Goal: Information Seeking & Learning: Check status

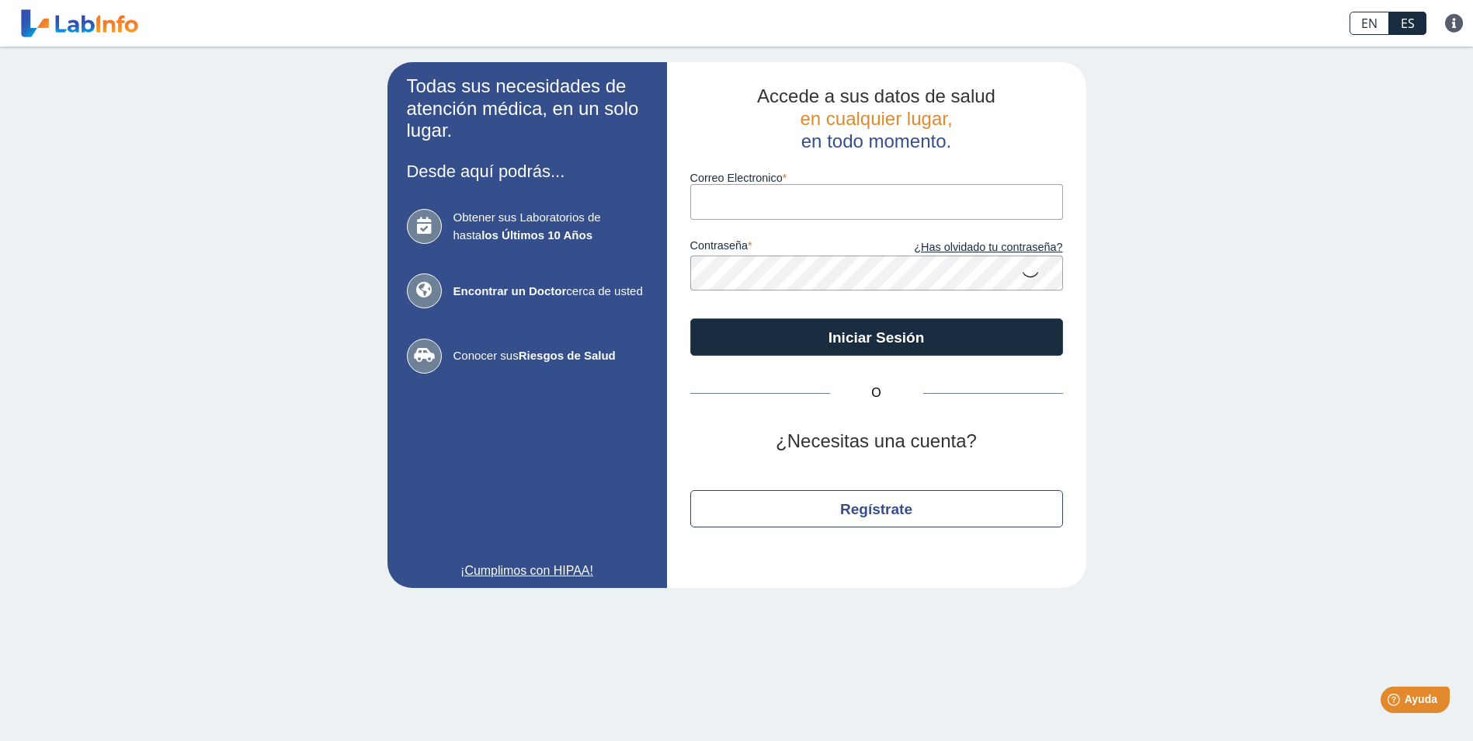
click at [767, 197] on input "Correo Electronico" at bounding box center [876, 201] width 373 height 35
type input "[PERSON_NAME][EMAIL_ADDRESS][DOMAIN_NAME]"
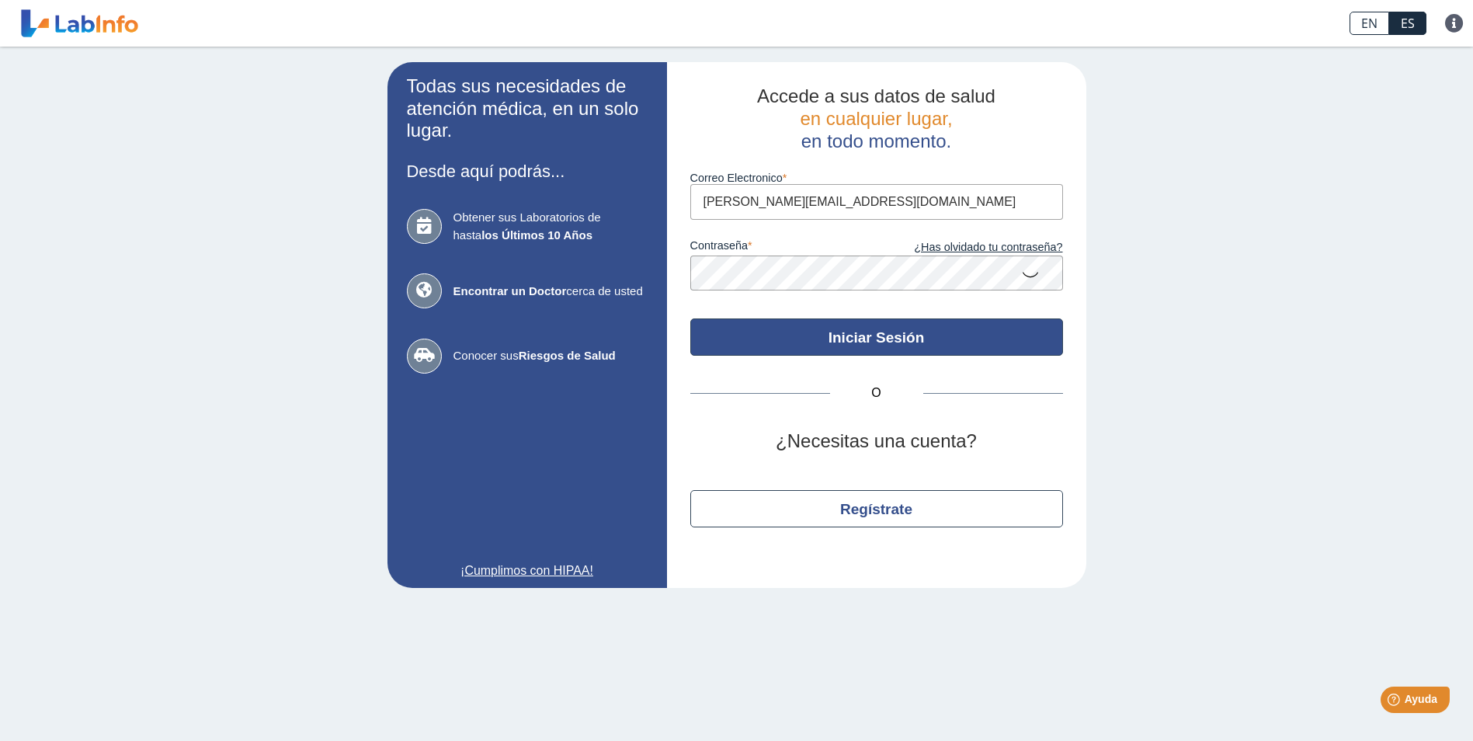
click at [885, 333] on button "Iniciar Sesión" at bounding box center [876, 336] width 373 height 37
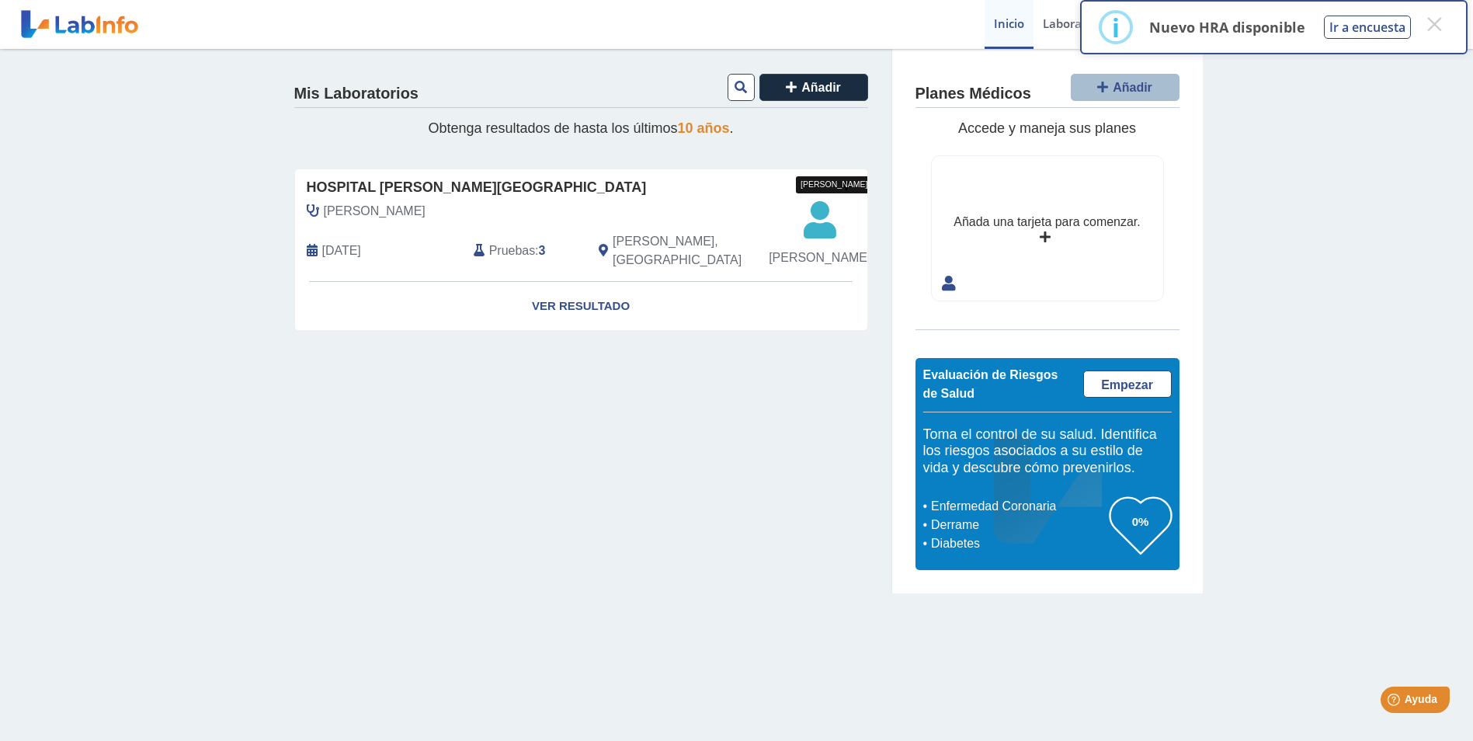
click at [833, 249] on span "[PERSON_NAME]" at bounding box center [820, 257] width 102 height 19
click at [818, 260] on span "[PERSON_NAME]" at bounding box center [820, 257] width 102 height 19
click at [596, 313] on link "Ver Resultado" at bounding box center [581, 306] width 572 height 49
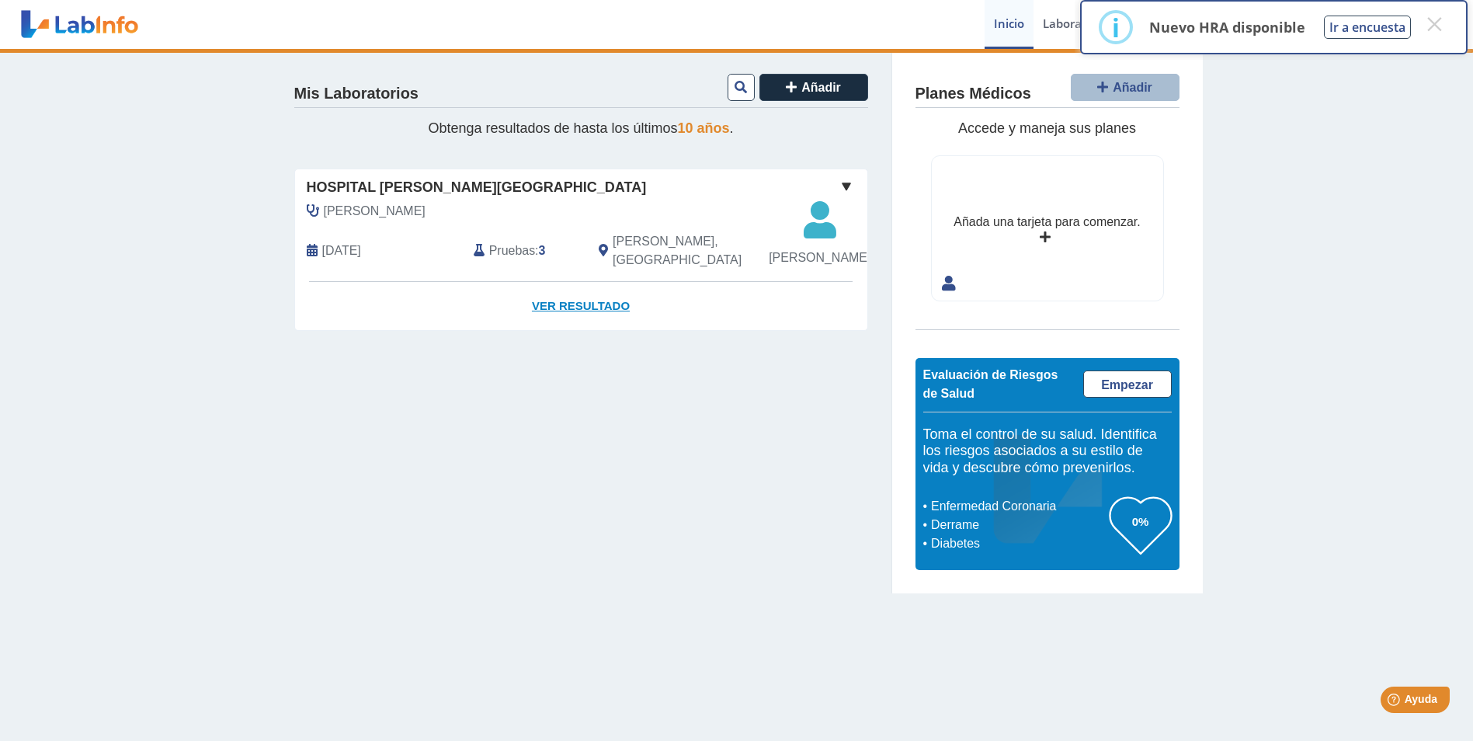
click at [555, 307] on link "Ver Resultado" at bounding box center [581, 306] width 572 height 49
click at [1429, 20] on button "×" at bounding box center [1434, 24] width 28 height 28
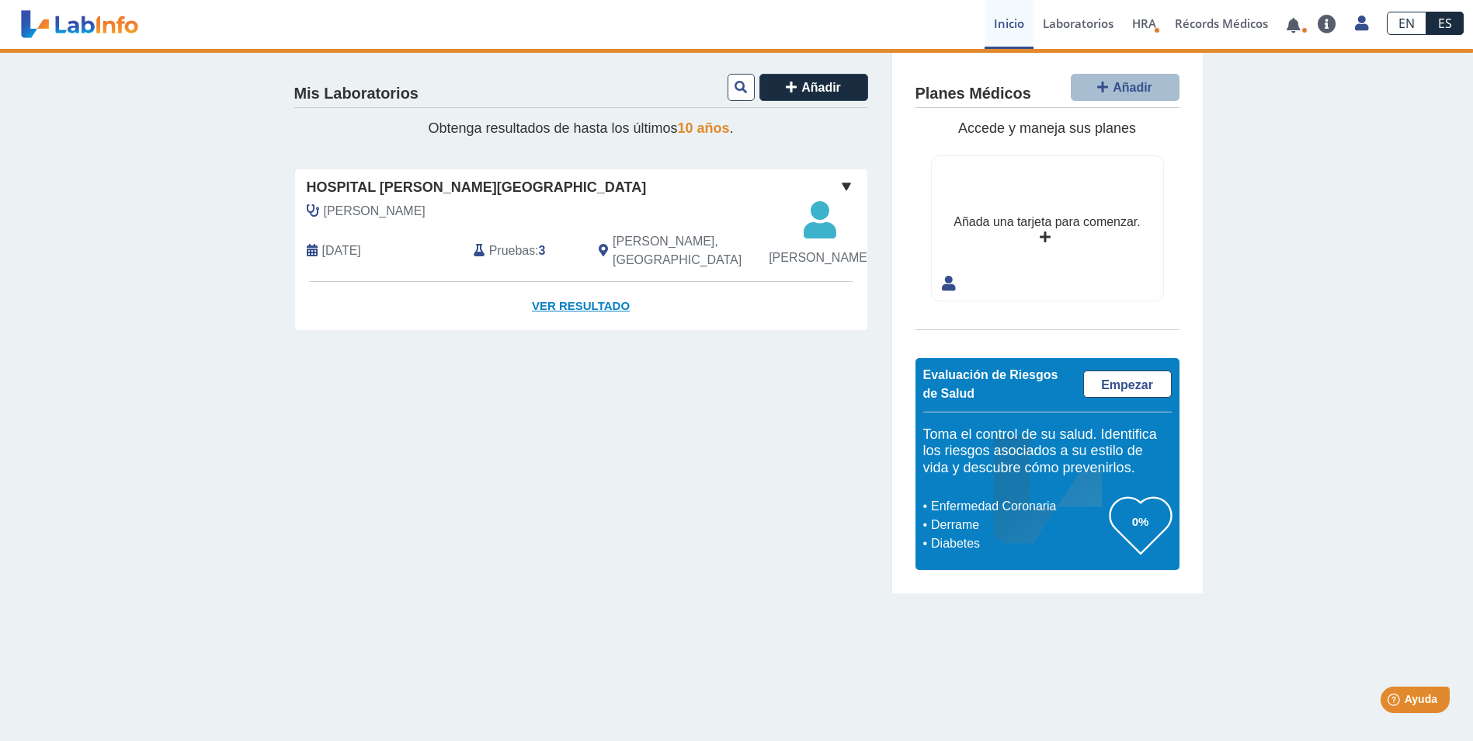
click at [597, 301] on link "Ver Resultado" at bounding box center [581, 306] width 572 height 49
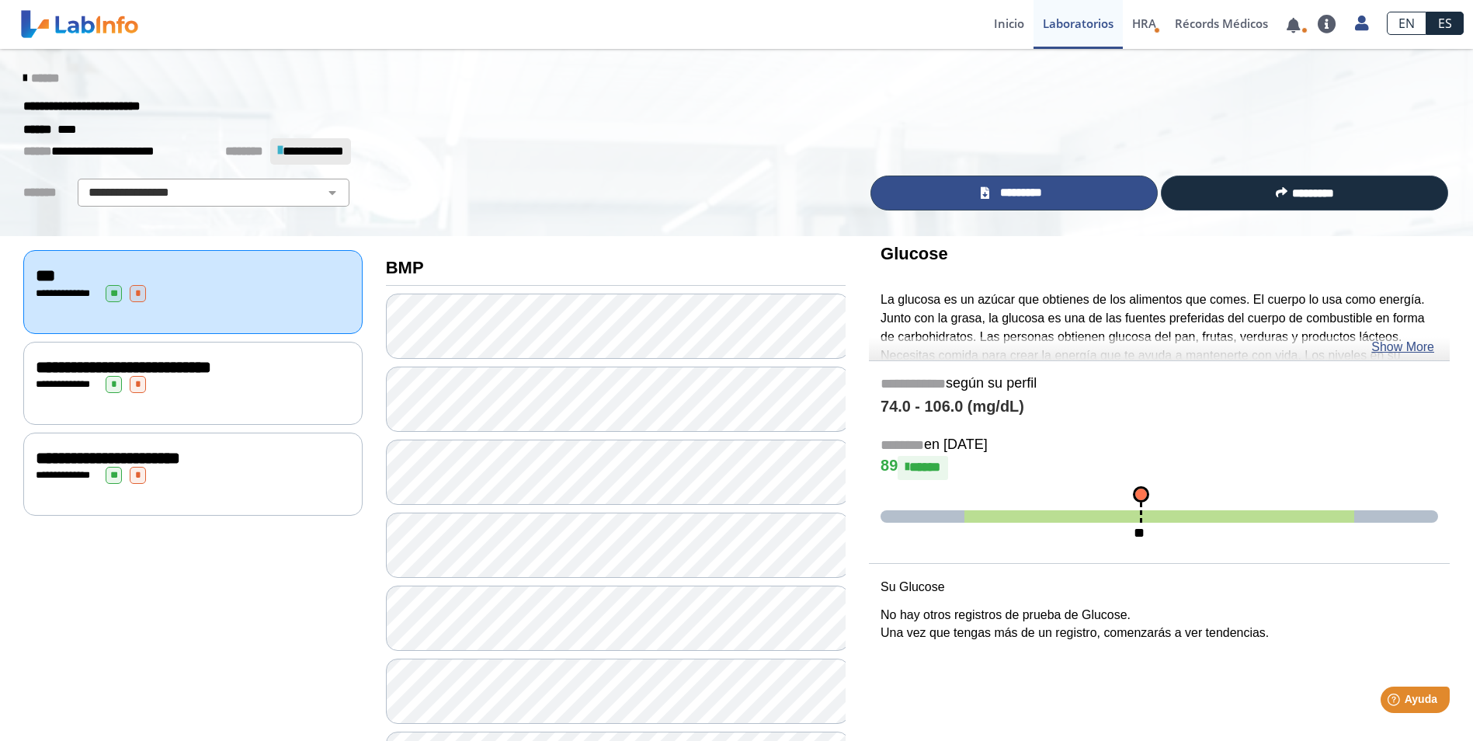
click at [1010, 188] on span "*********" at bounding box center [1021, 193] width 54 height 18
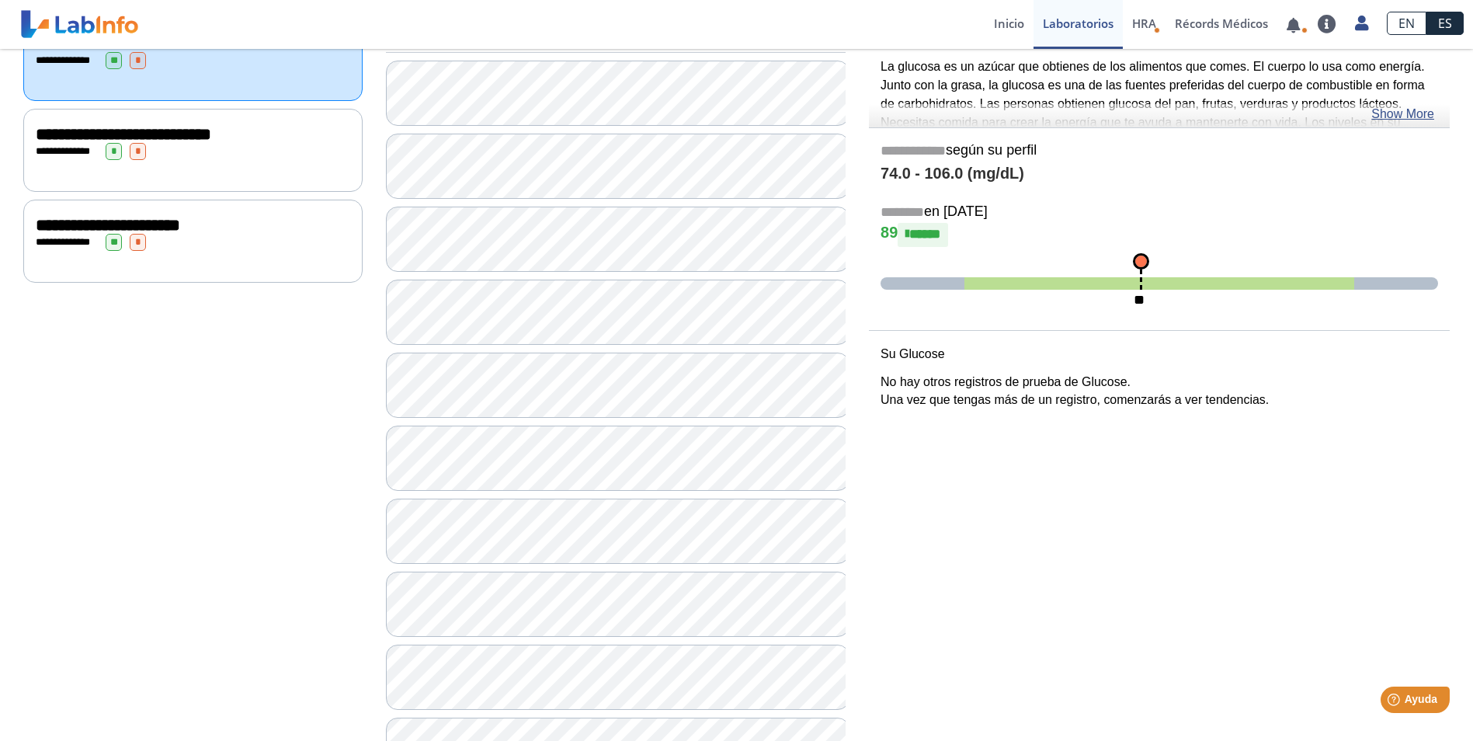
scroll to position [311, 0]
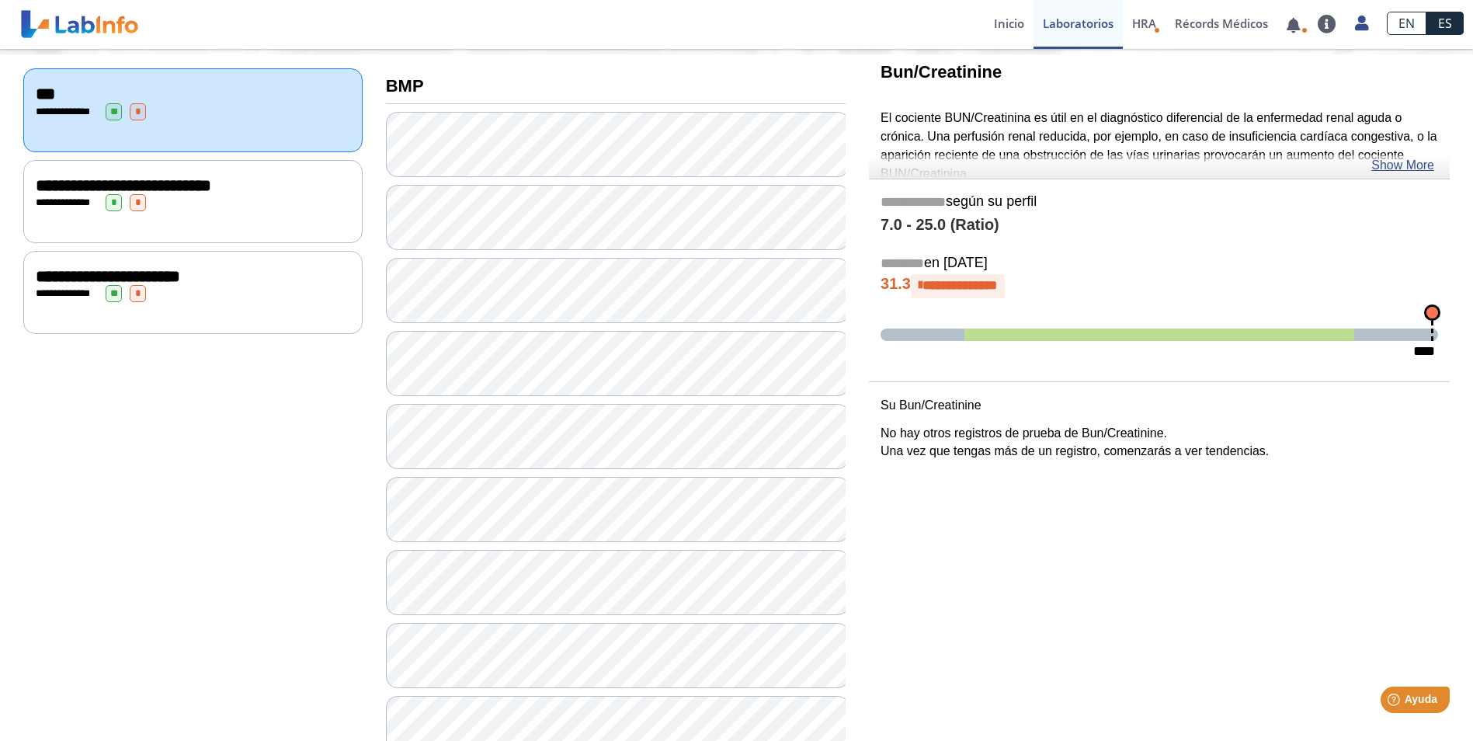
scroll to position [155, 0]
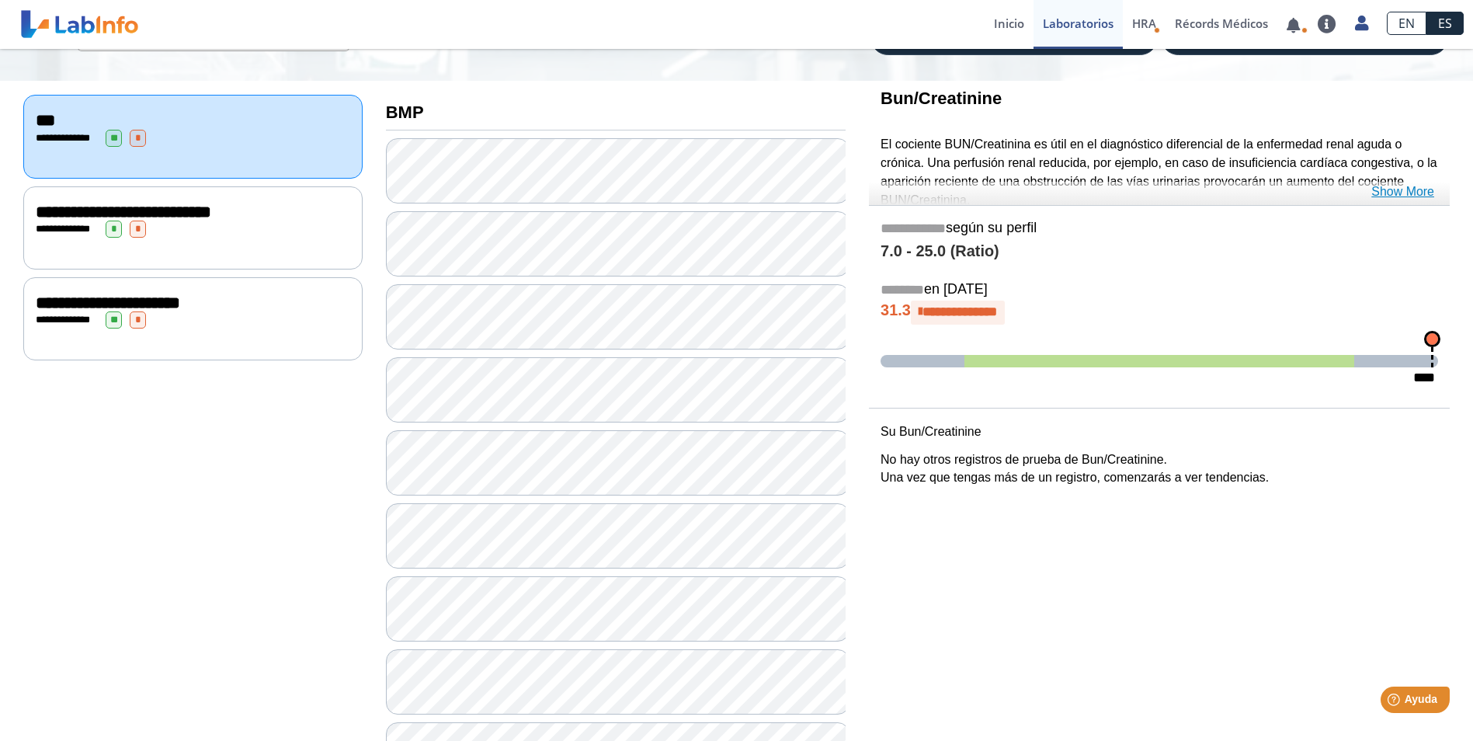
click at [1400, 193] on link "Show More" at bounding box center [1402, 191] width 63 height 19
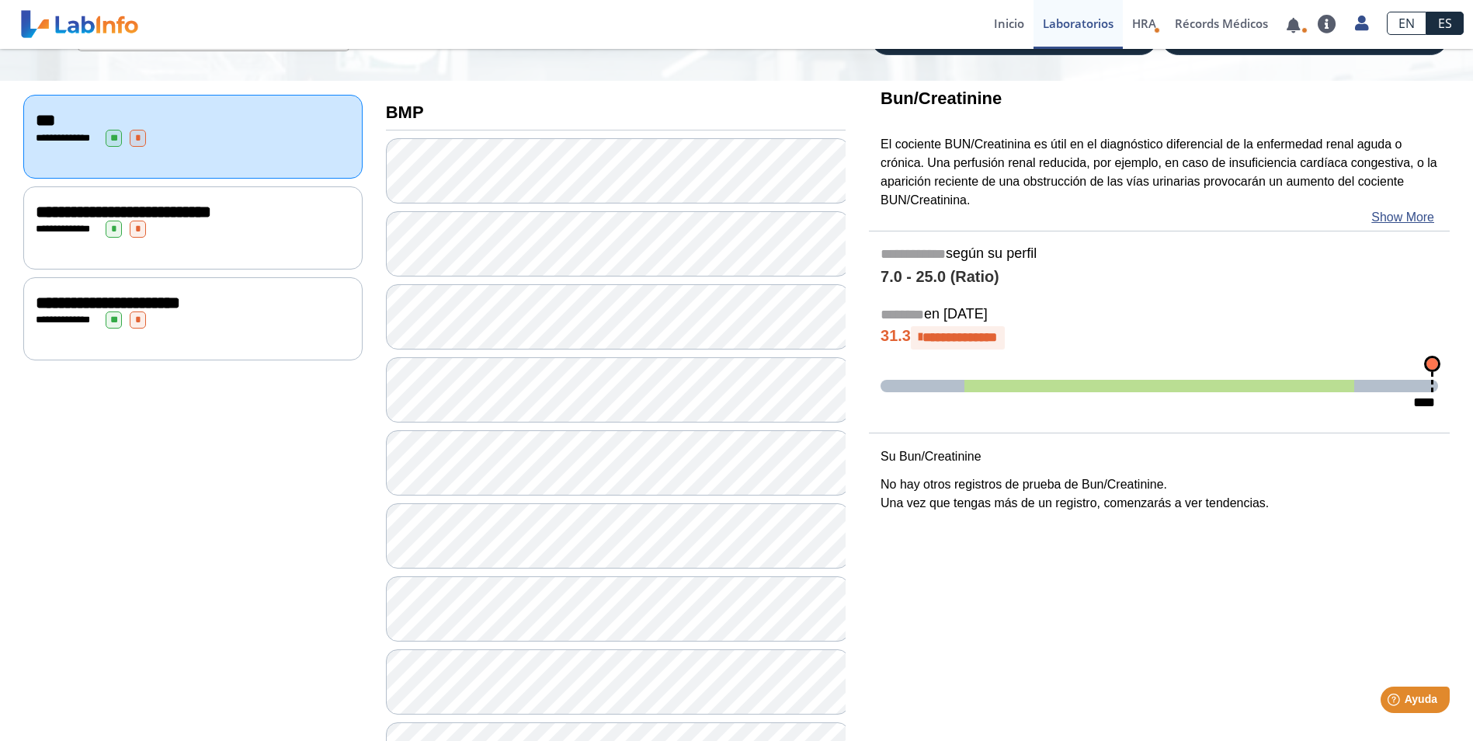
scroll to position [78, 0]
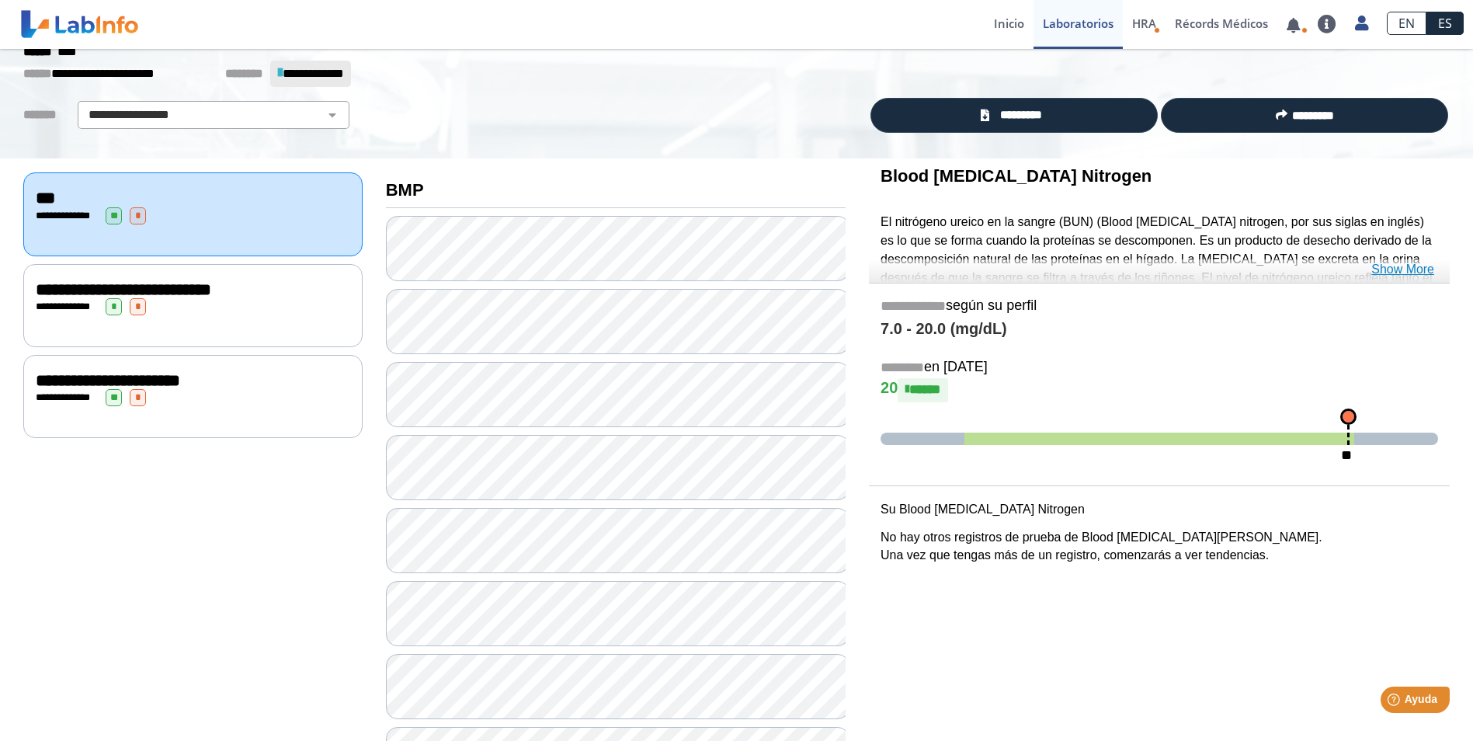
click at [1386, 268] on link "Show More" at bounding box center [1402, 269] width 63 height 19
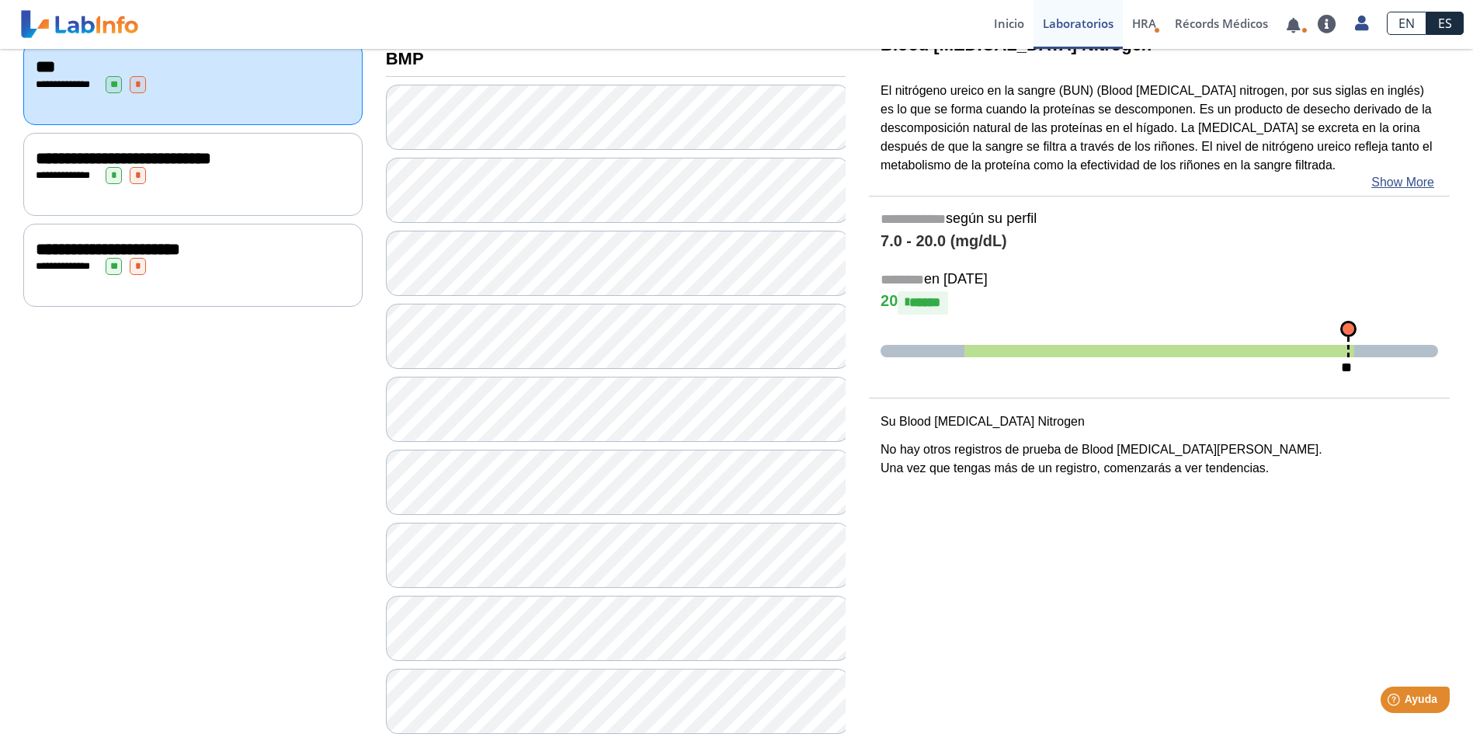
scroll to position [233, 0]
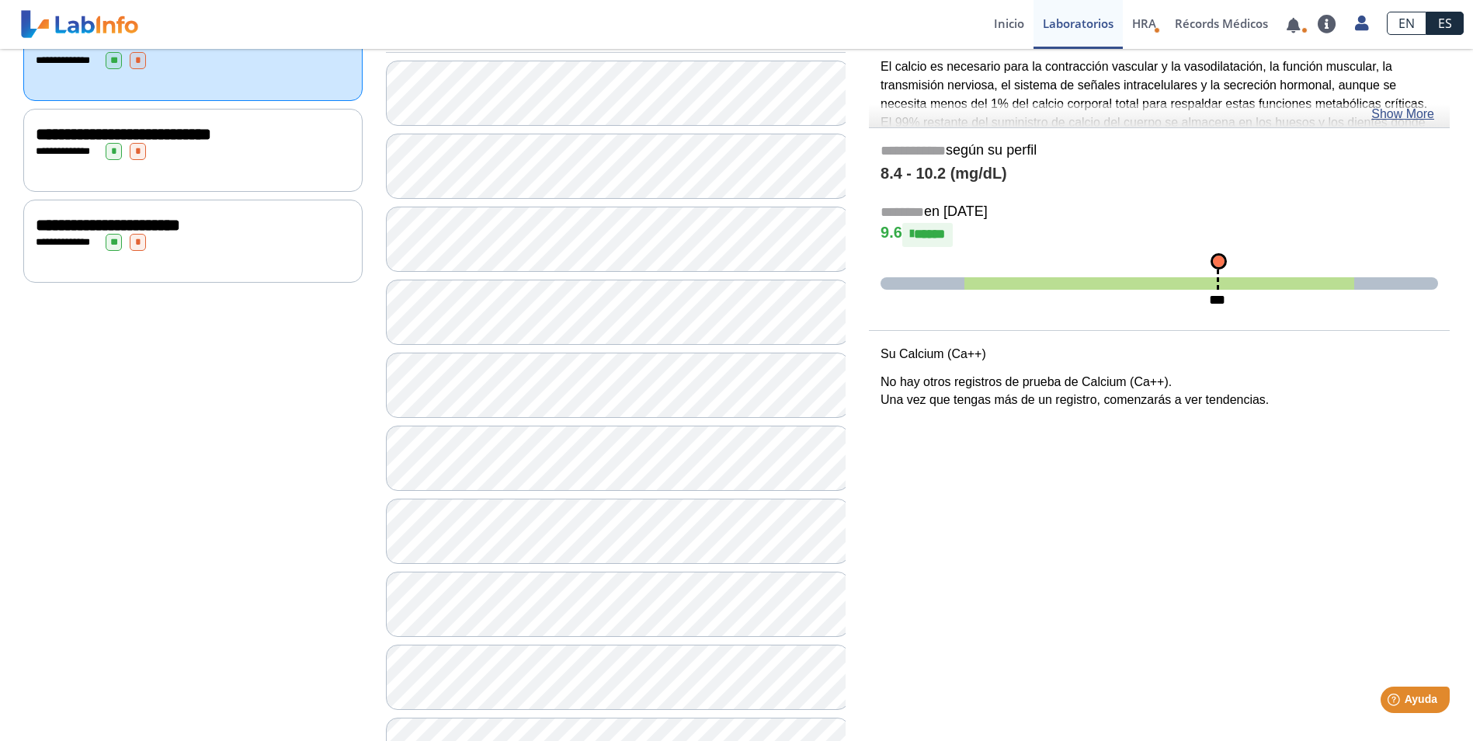
scroll to position [78, 0]
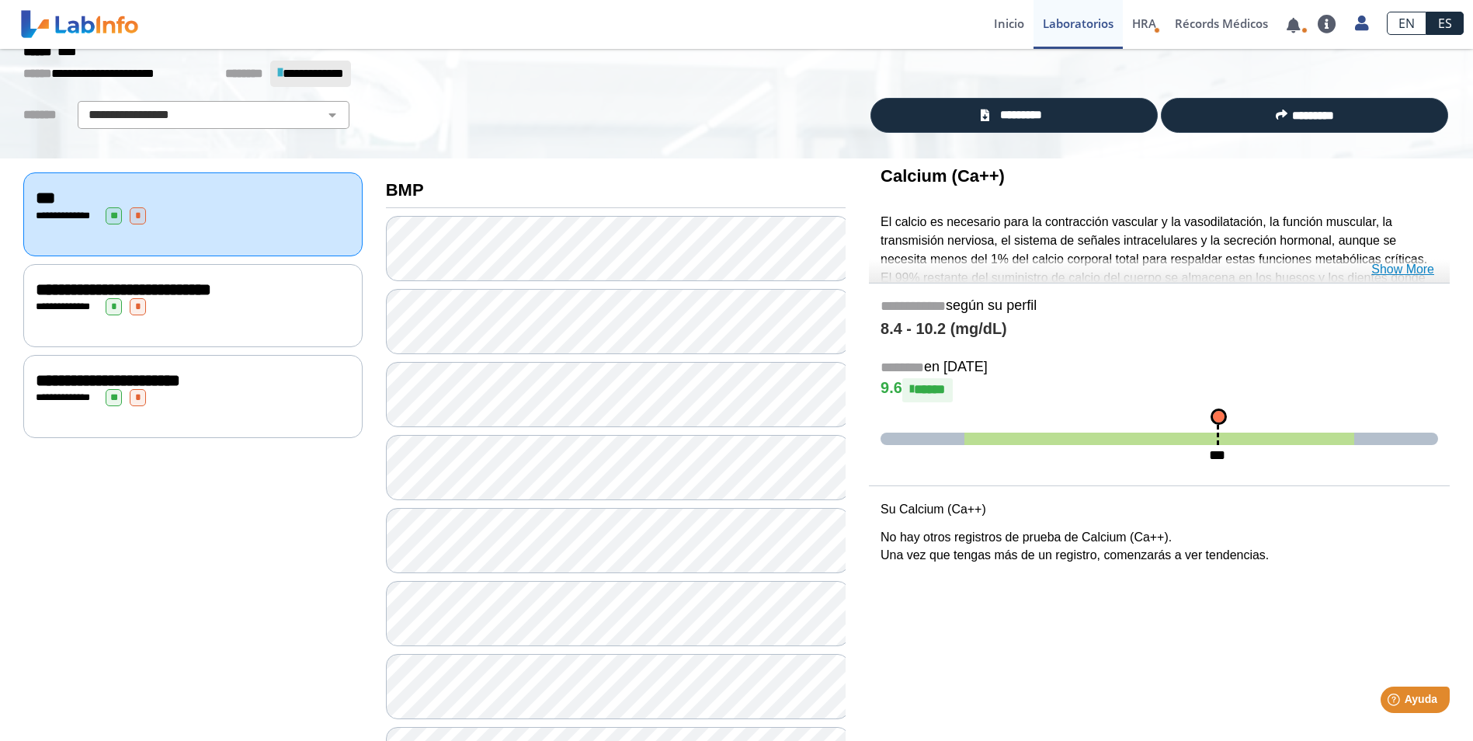
click at [1390, 267] on link "Show More" at bounding box center [1402, 269] width 63 height 19
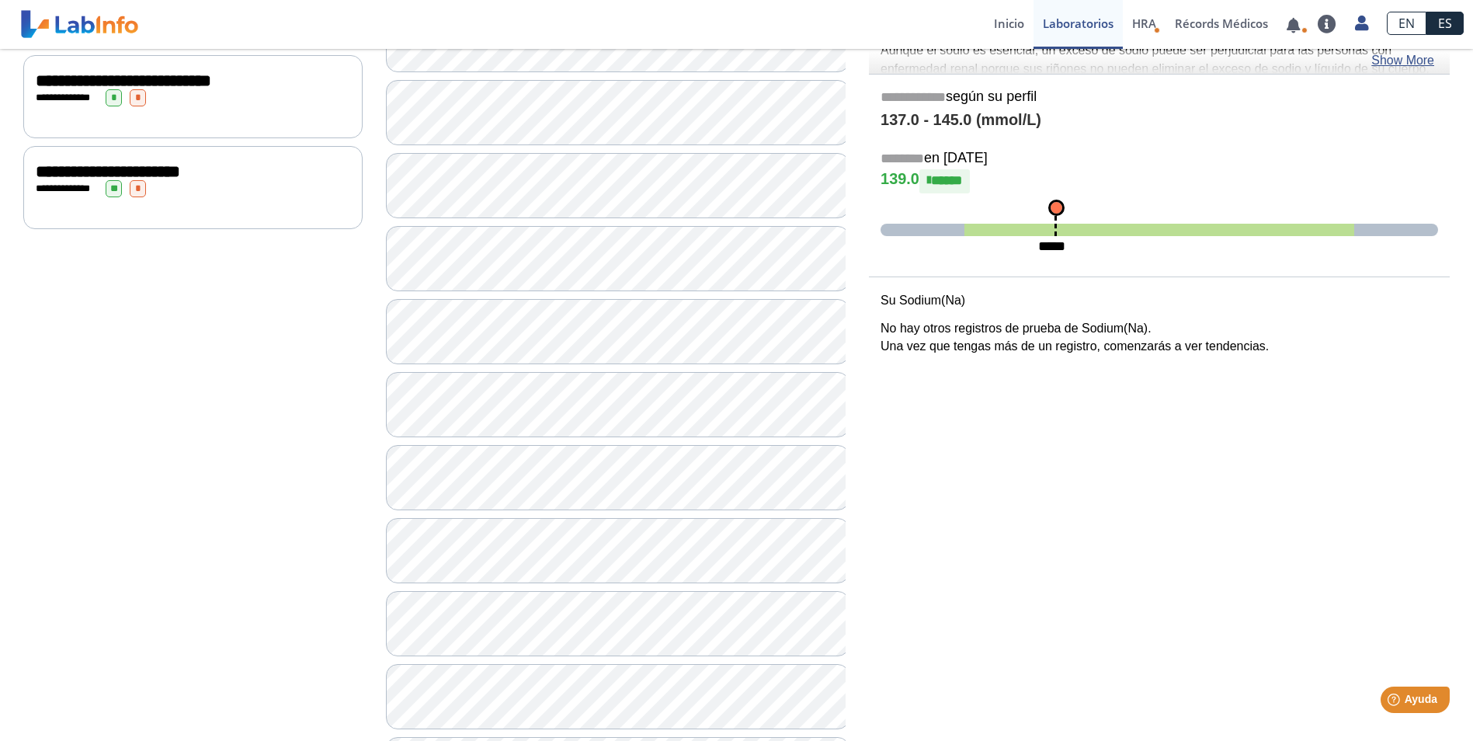
scroll to position [311, 0]
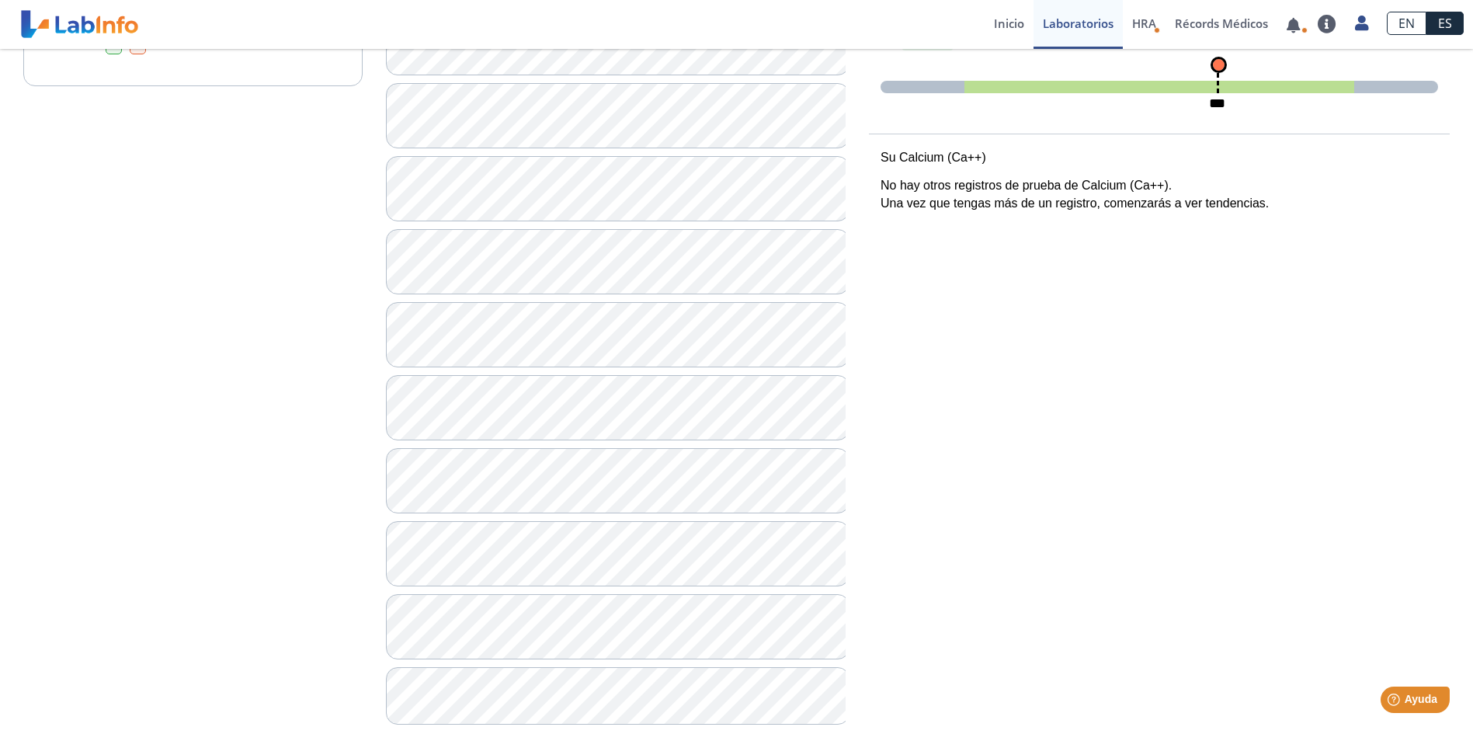
scroll to position [452, 0]
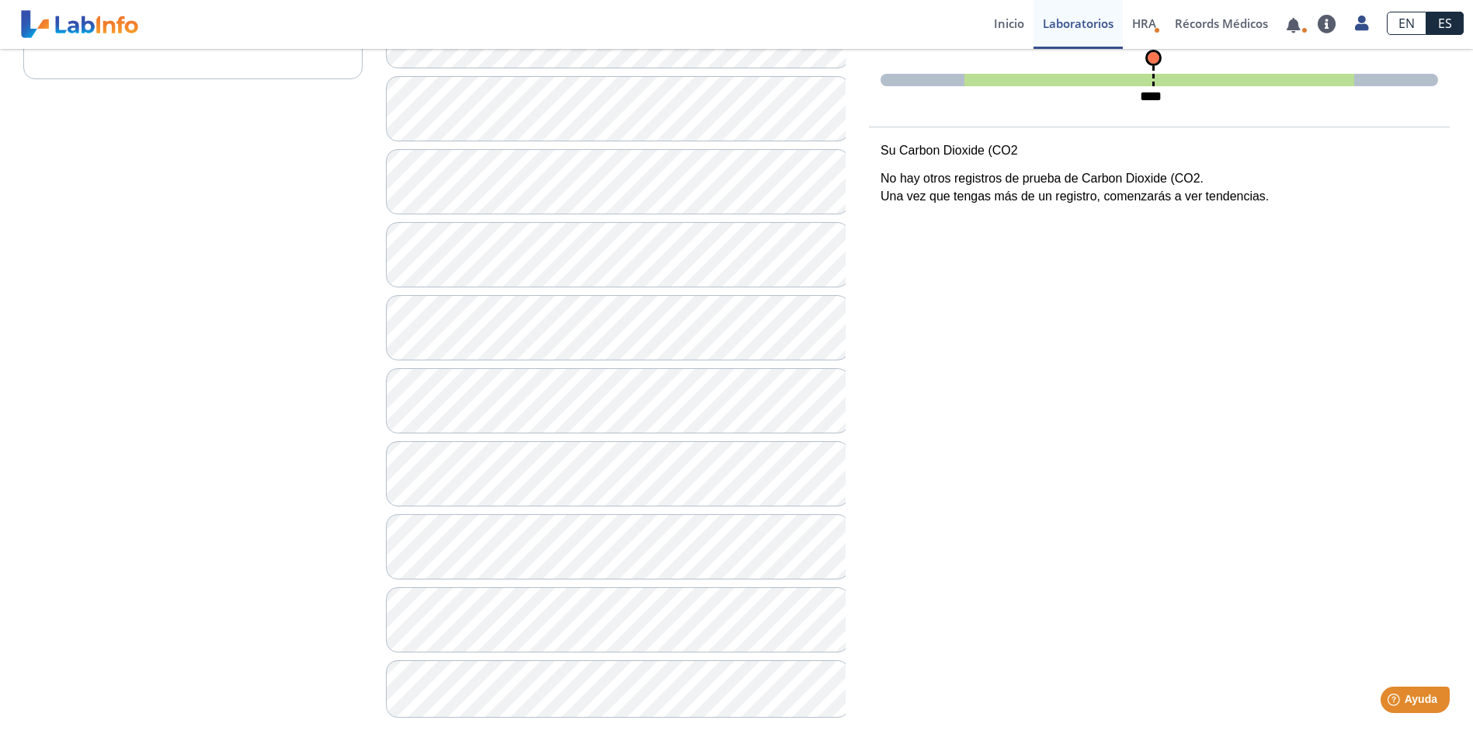
scroll to position [452, 0]
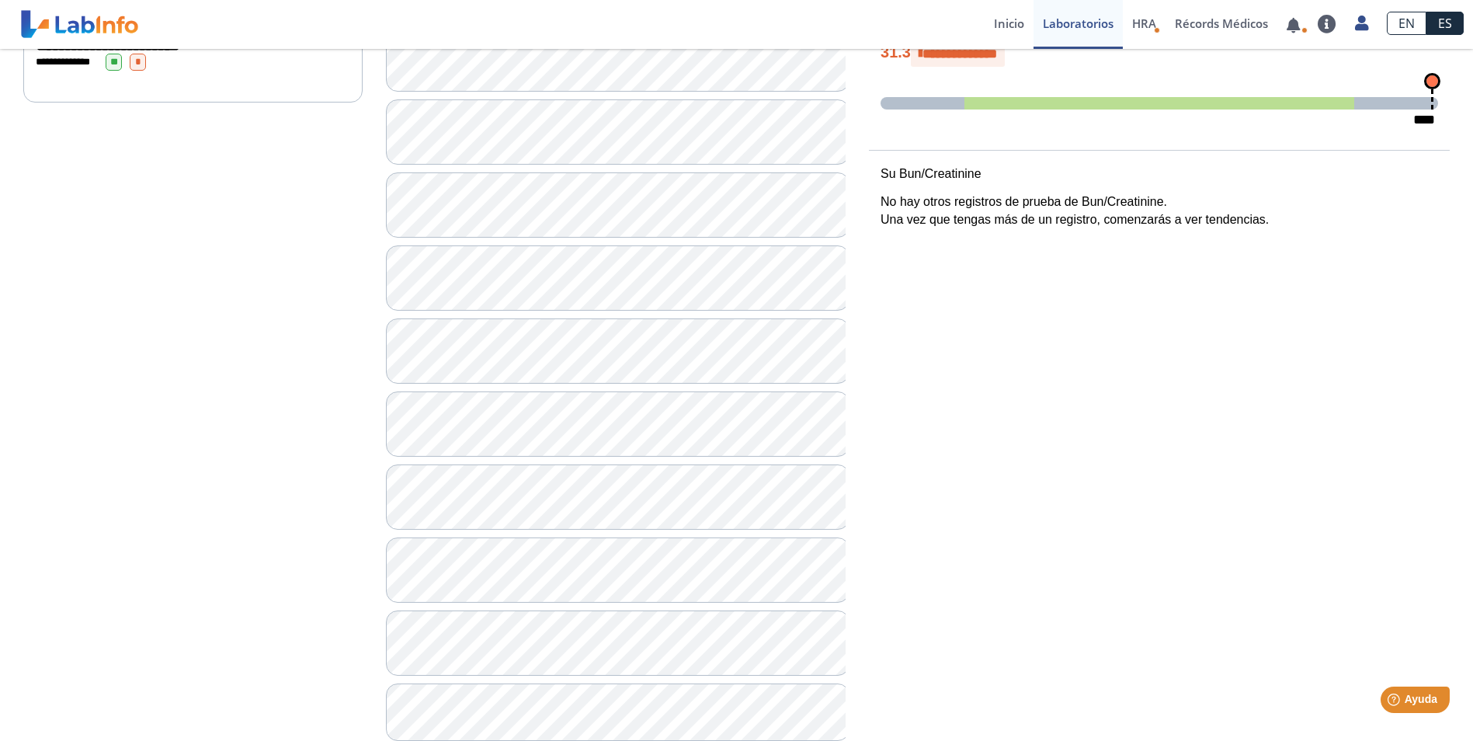
scroll to position [452, 0]
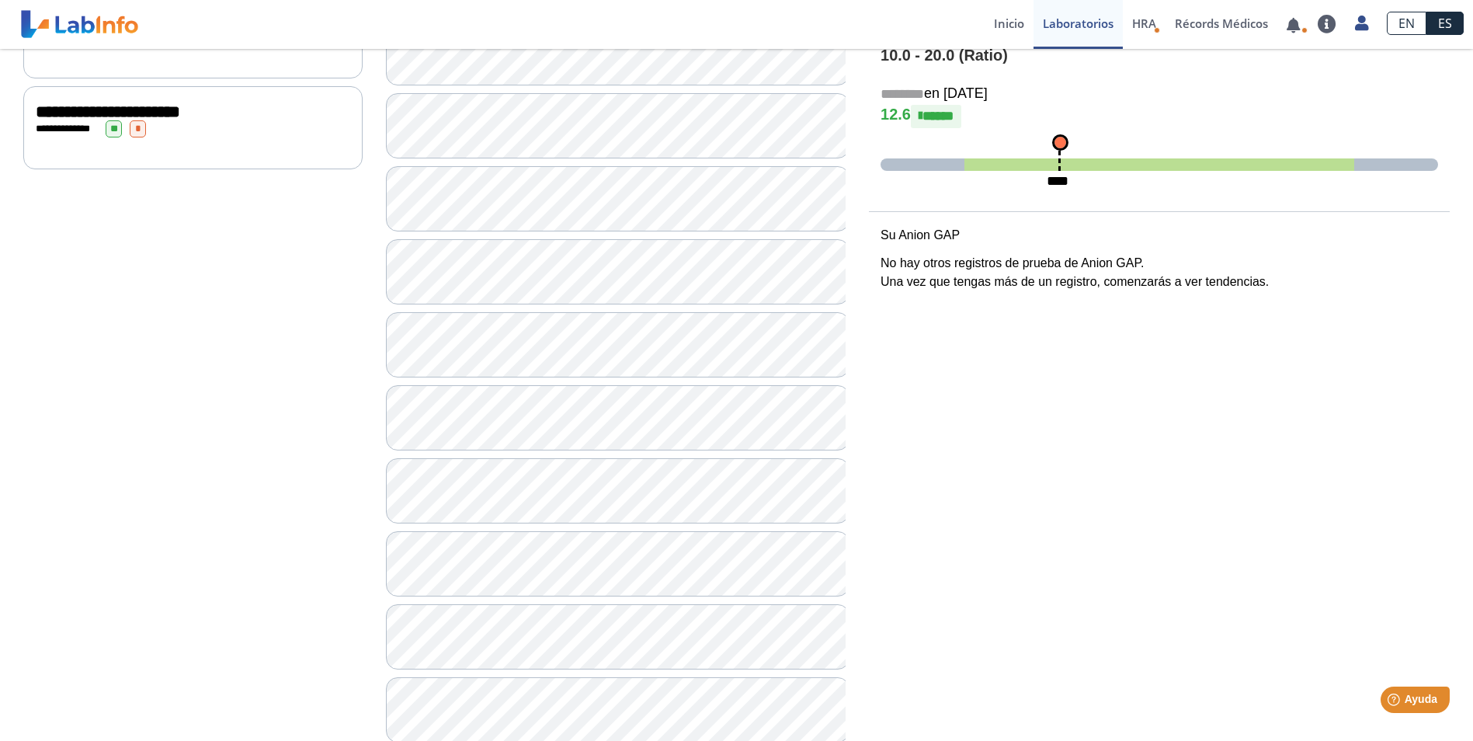
scroll to position [452, 0]
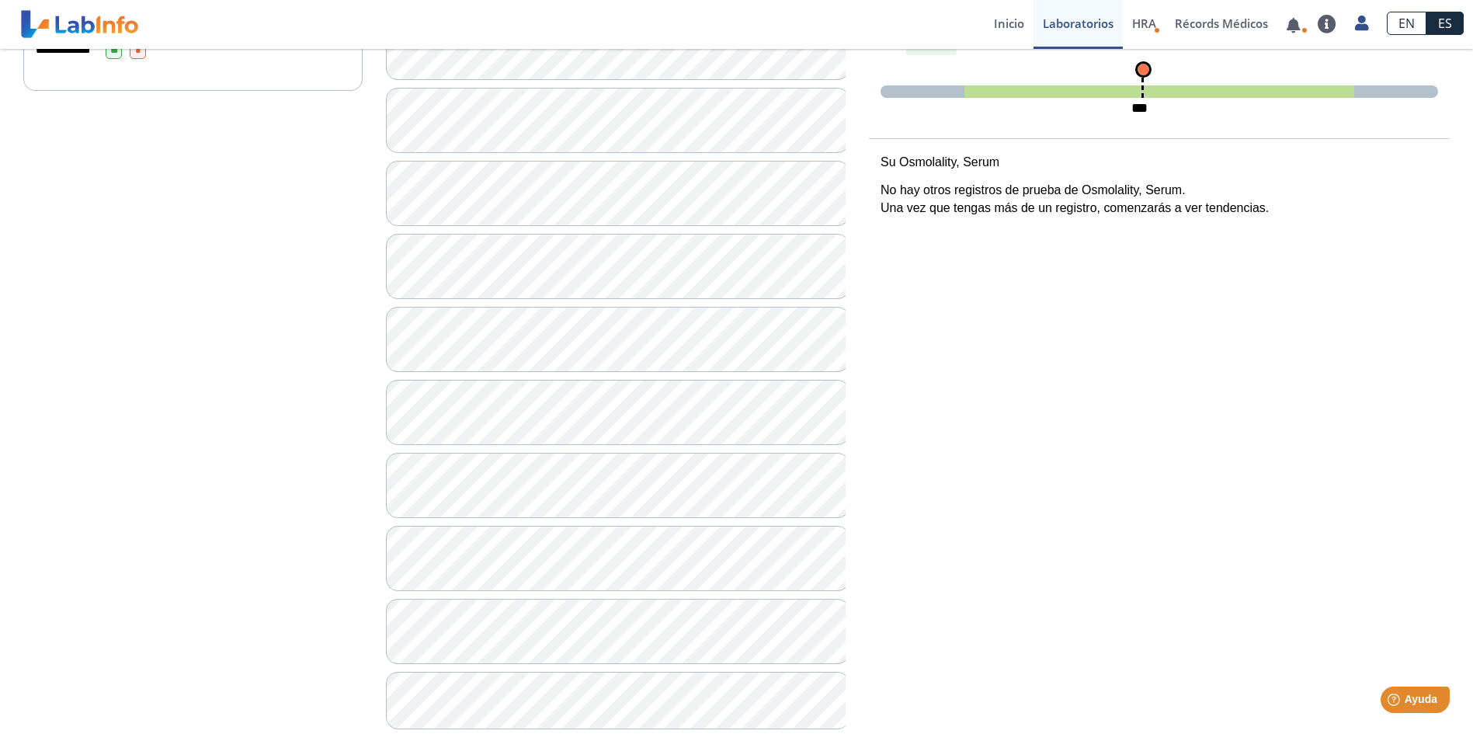
scroll to position [452, 0]
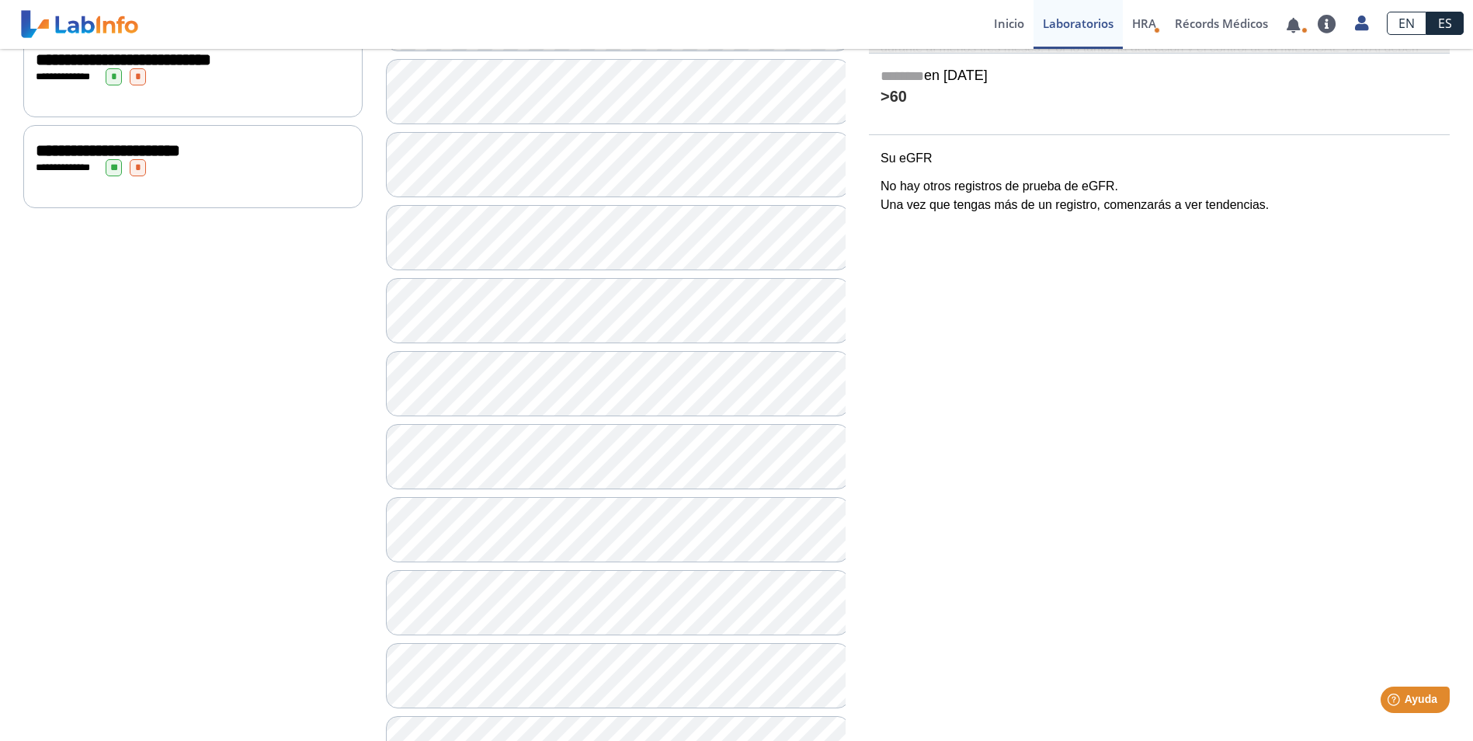
scroll to position [141, 0]
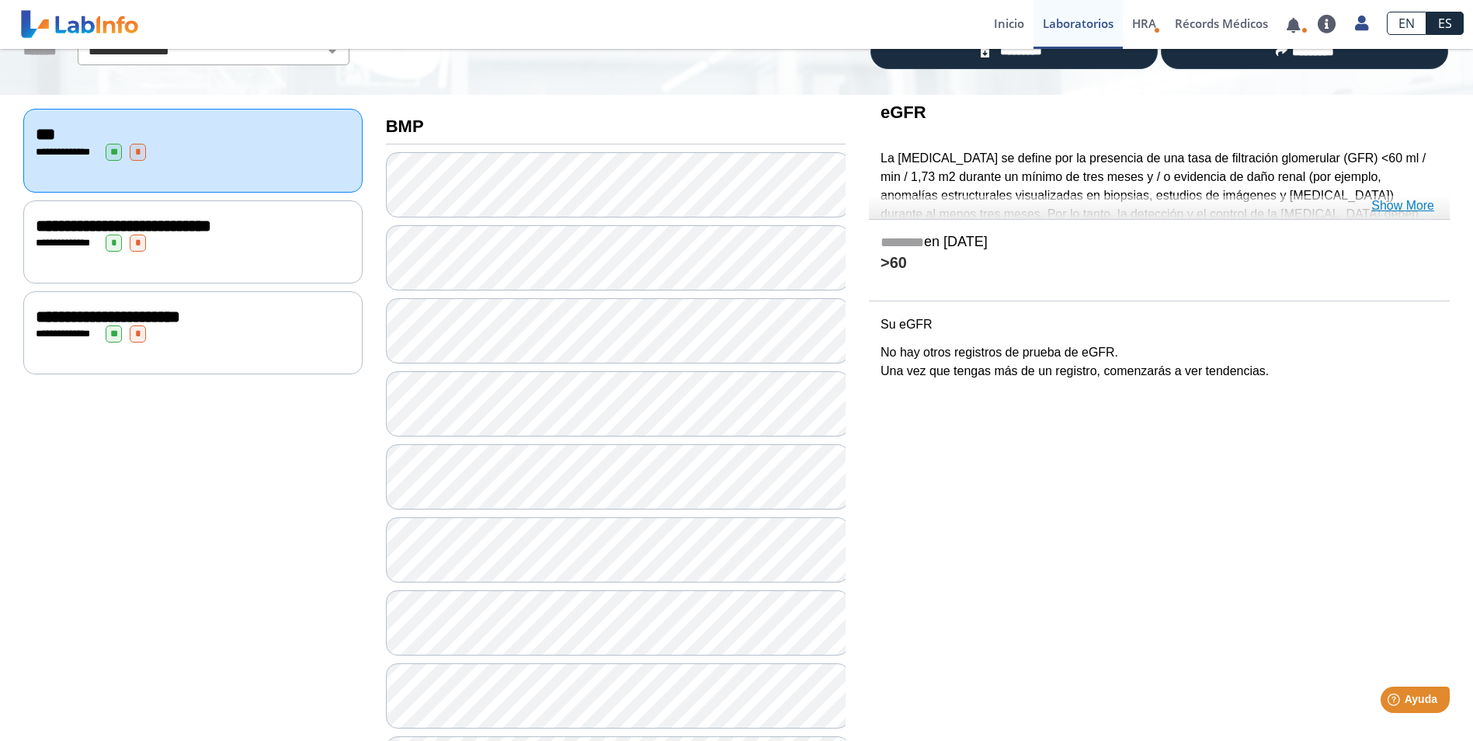
click at [1383, 199] on link "Show More" at bounding box center [1402, 205] width 63 height 19
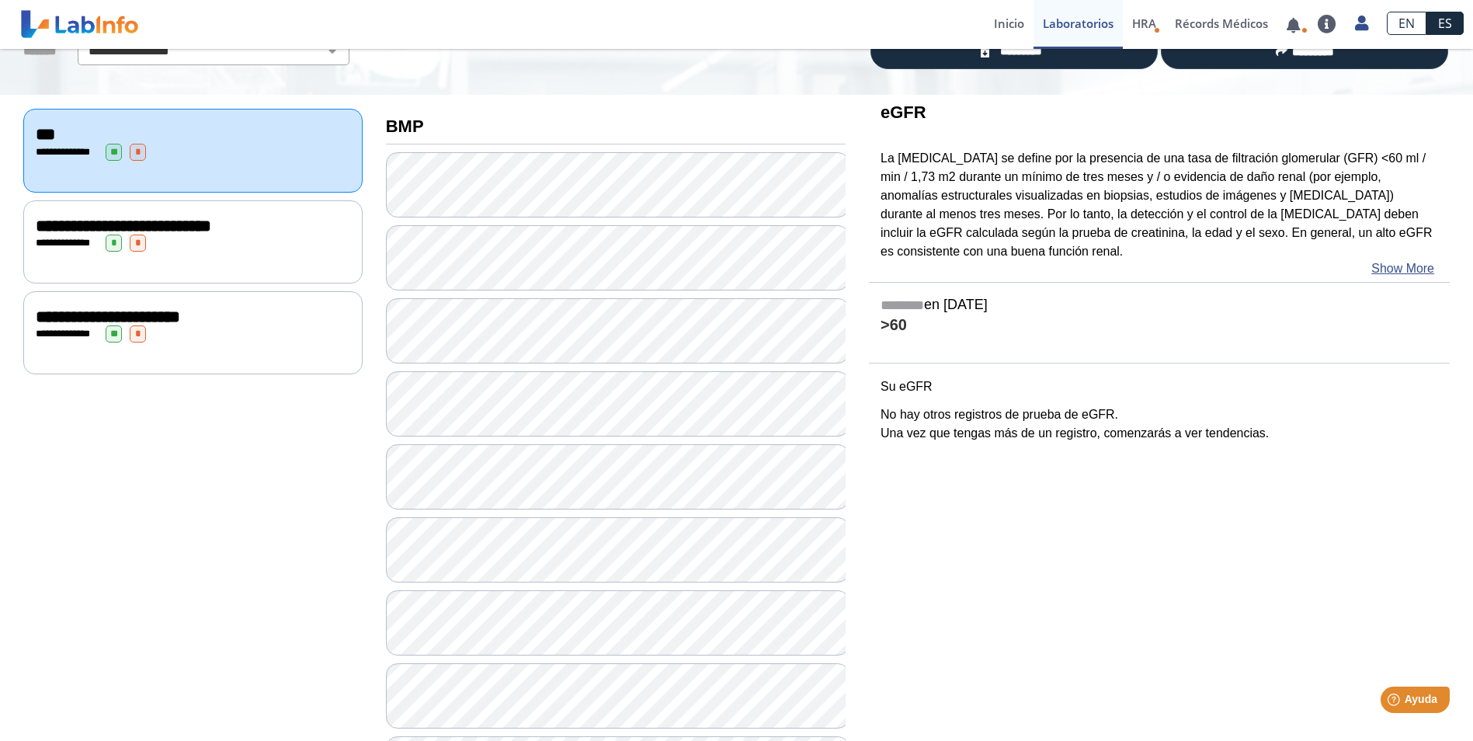
scroll to position [64, 0]
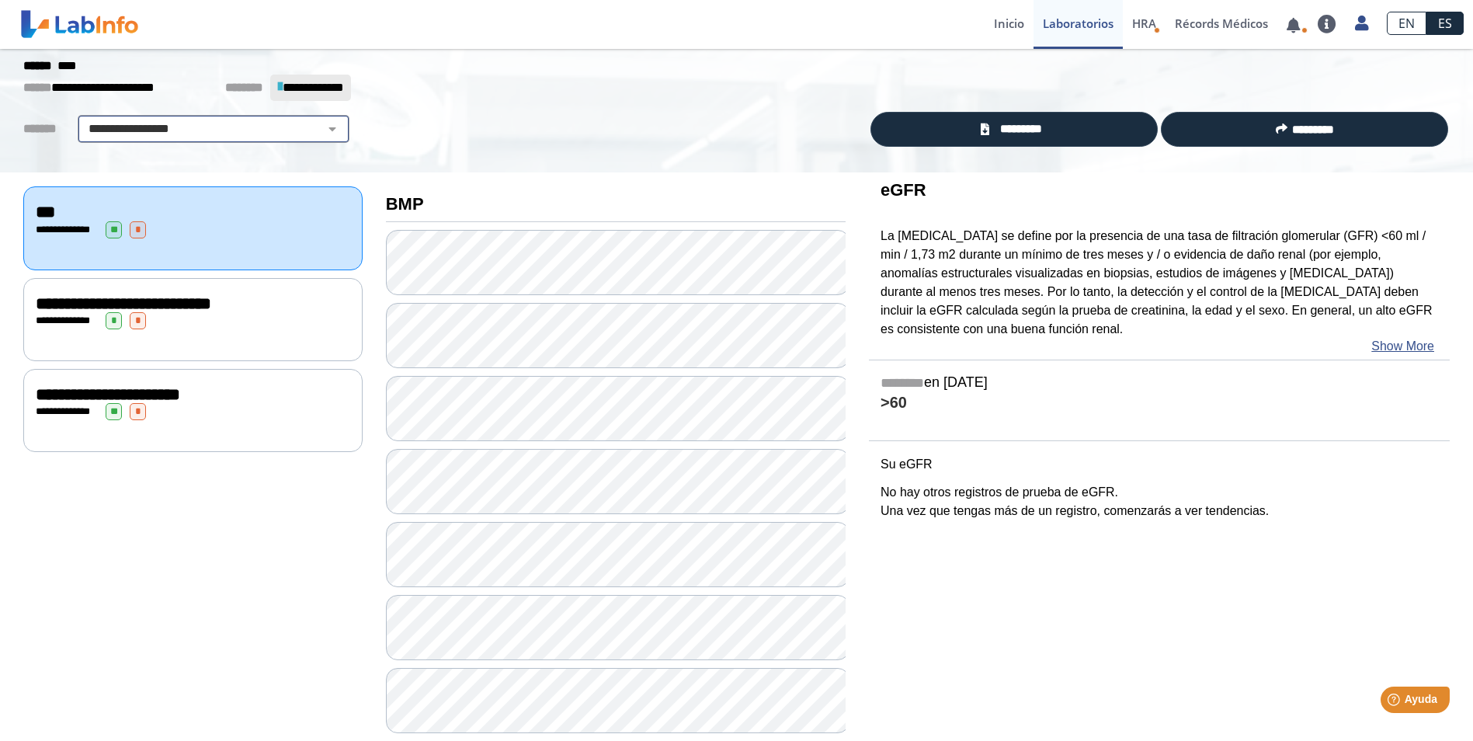
click at [320, 126] on select "**********" at bounding box center [213, 129] width 262 height 19
click at [170, 554] on div "**********" at bounding box center [193, 638] width 363 height 933
click at [197, 585] on div "**********" at bounding box center [193, 638] width 363 height 933
click at [78, 304] on span "**********" at bounding box center [123, 303] width 175 height 17
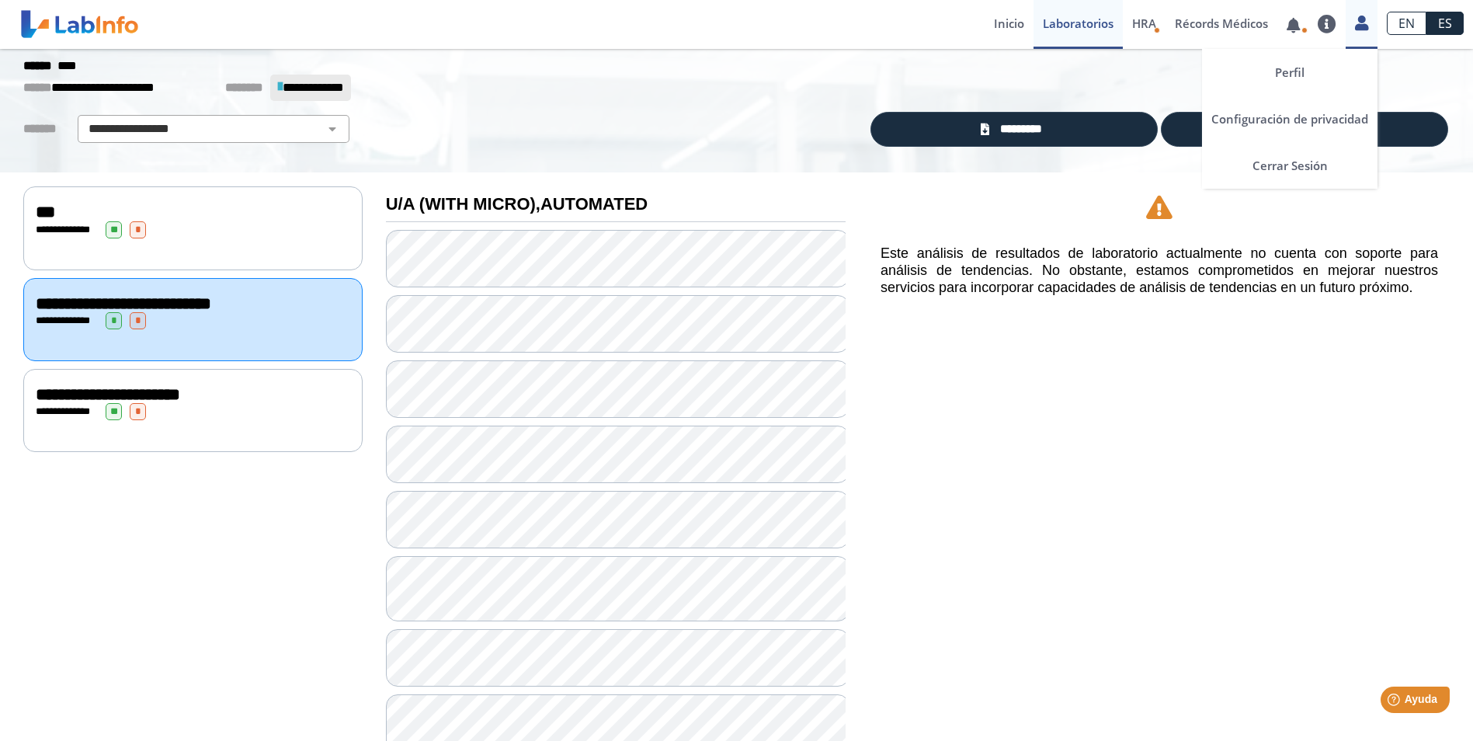
click at [1359, 17] on icon at bounding box center [1361, 23] width 13 height 12
click at [1288, 65] on link "Perfil" at bounding box center [1289, 72] width 175 height 47
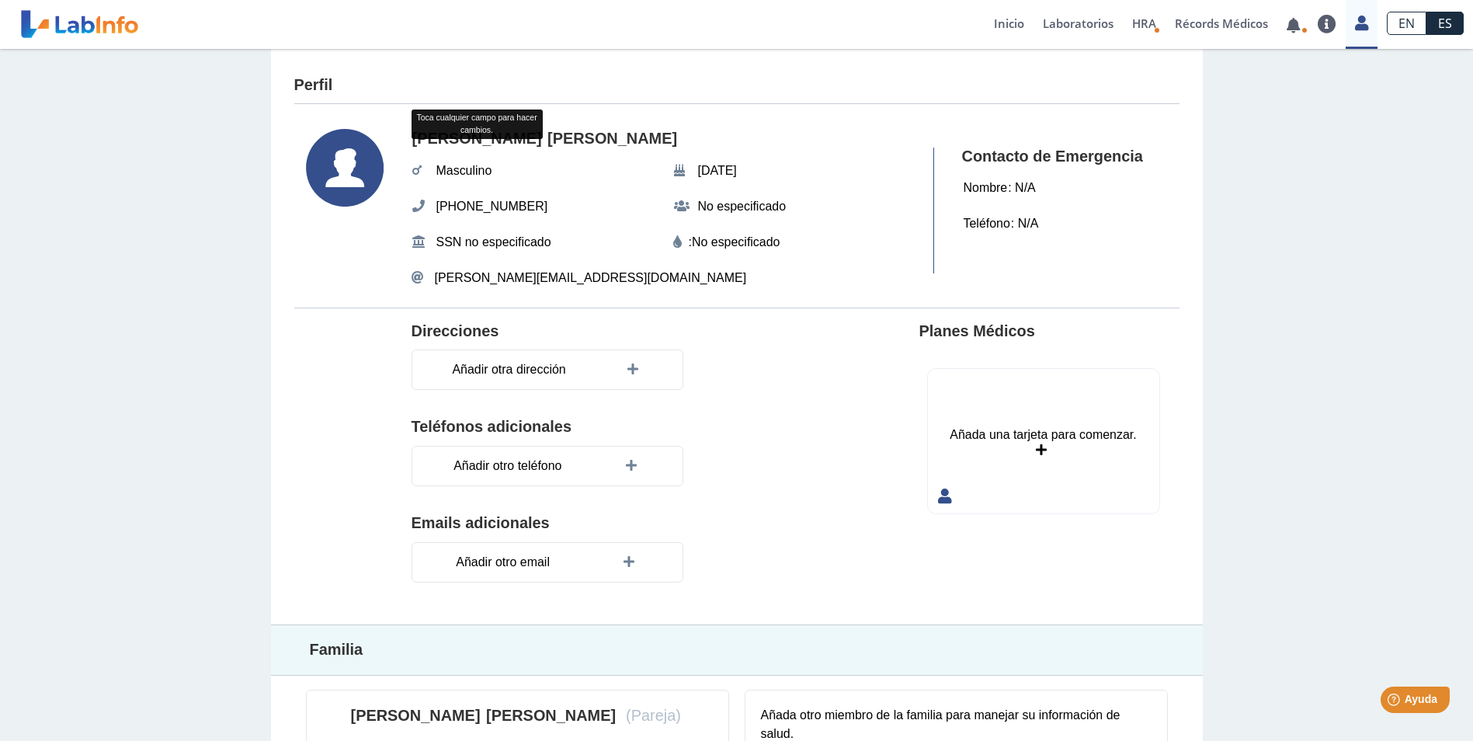
click at [587, 175] on div "[PERSON_NAME] cualquier campo para hacer cambios. [PERSON_NAME] [DATE][PHONE_NU…" at bounding box center [665, 210] width 508 height 163
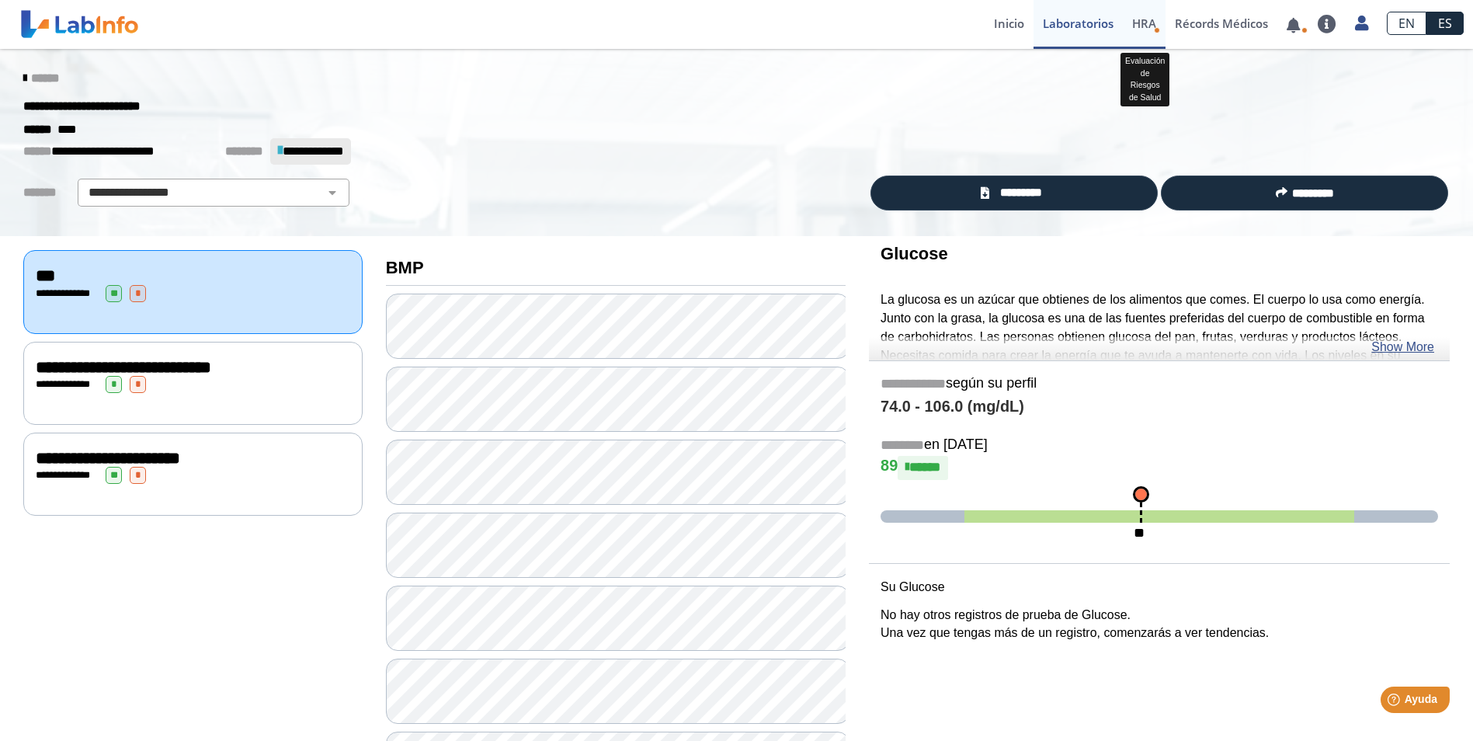
click at [1146, 22] on span "HRA" at bounding box center [1144, 24] width 24 height 16
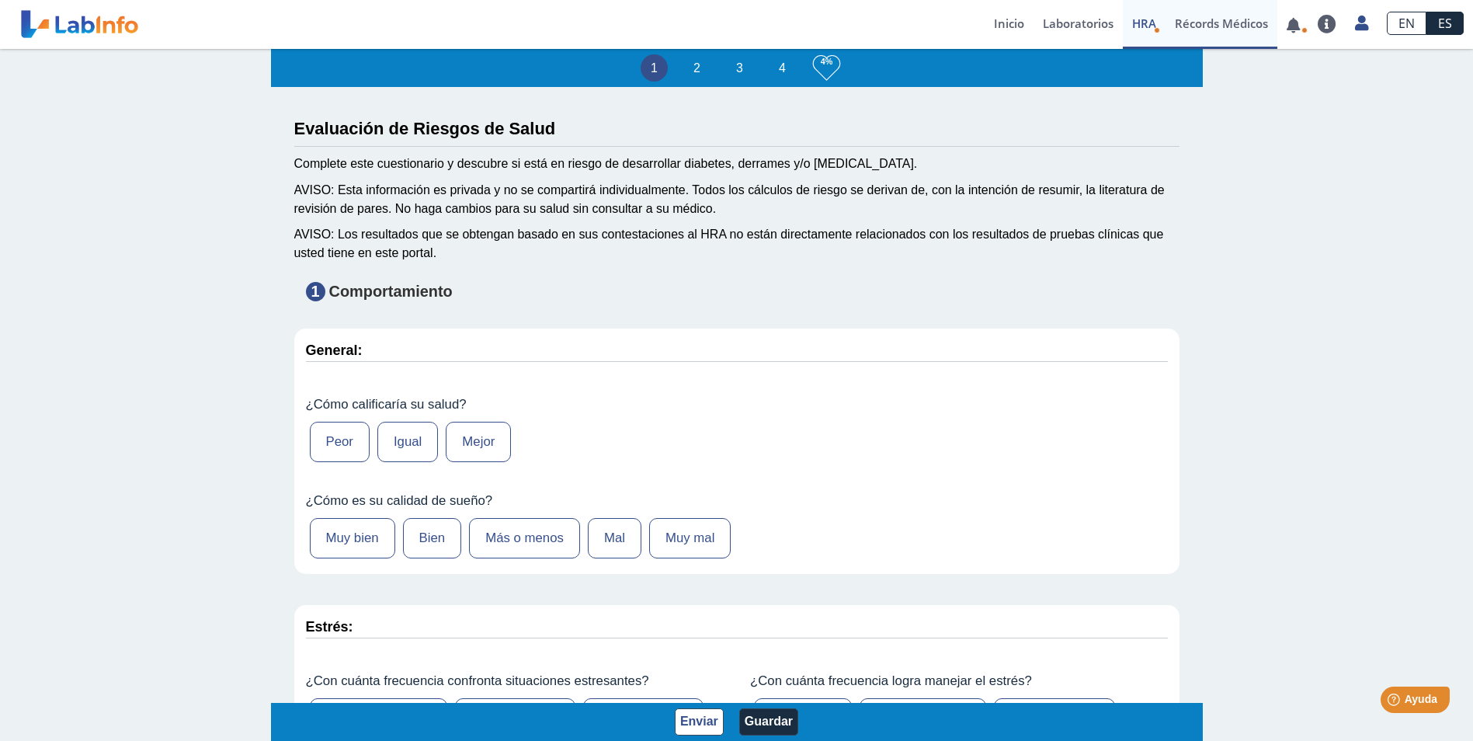
click at [1227, 19] on link "Récords Médicos" at bounding box center [1221, 24] width 112 height 49
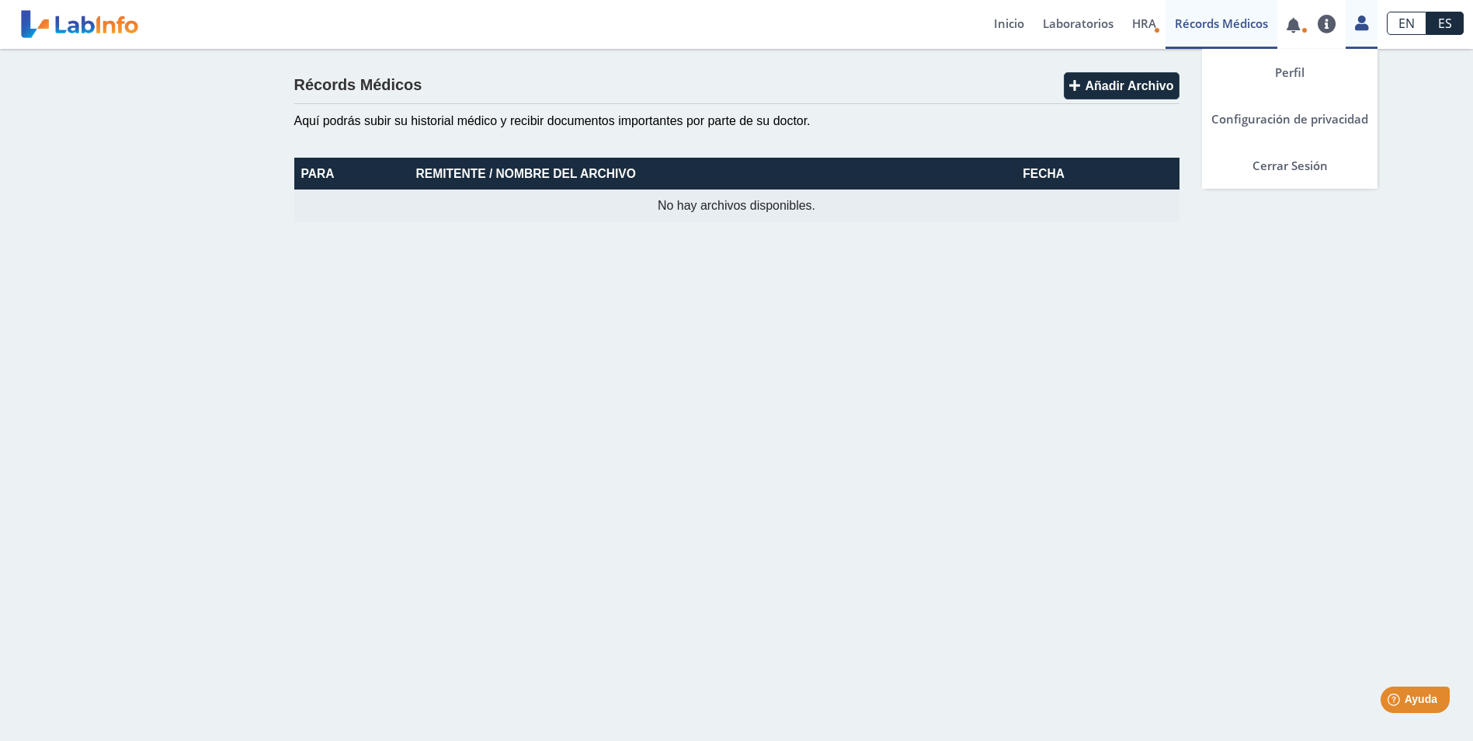
click at [1360, 20] on icon at bounding box center [1361, 23] width 13 height 12
click at [1293, 66] on link "Perfil" at bounding box center [1289, 72] width 175 height 47
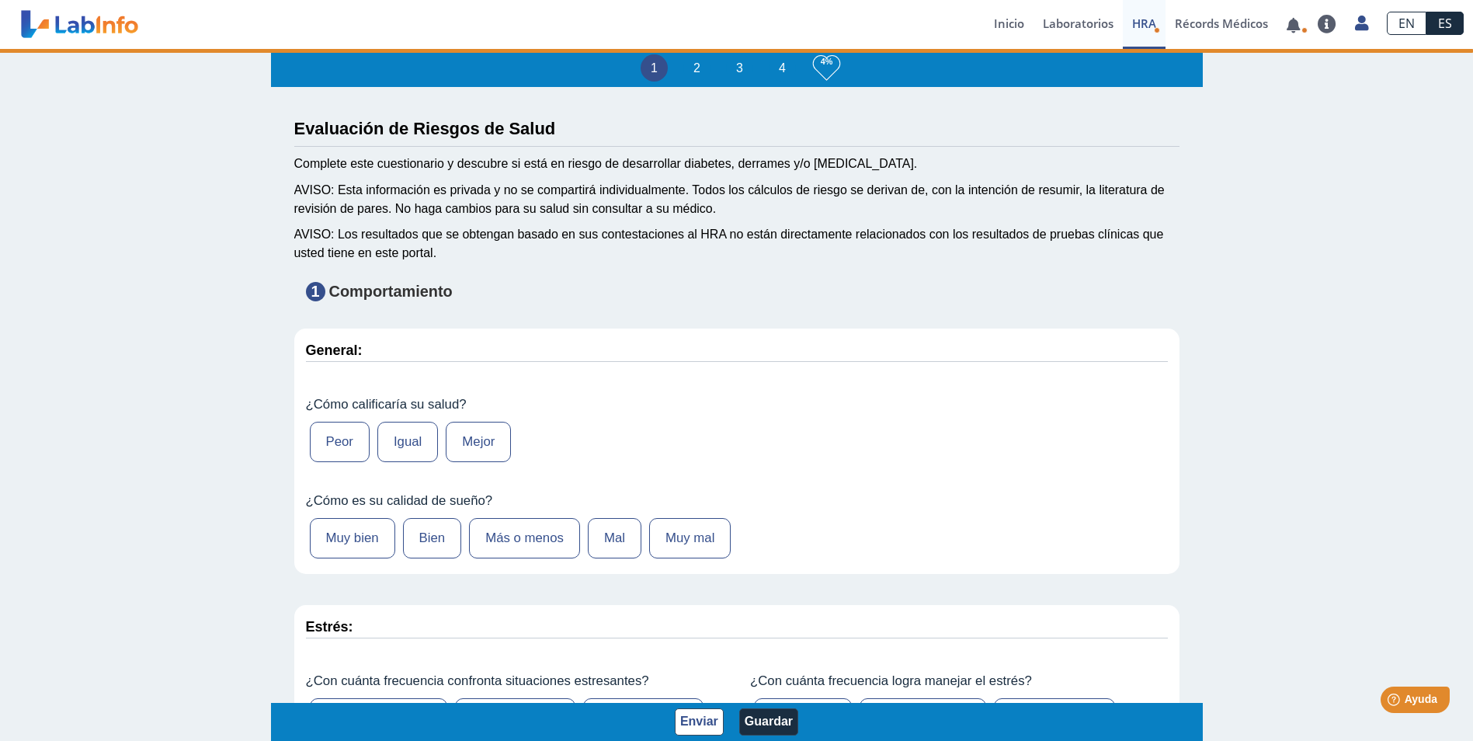
type input "[PERSON_NAME]"
type input "[DATE]"
select select
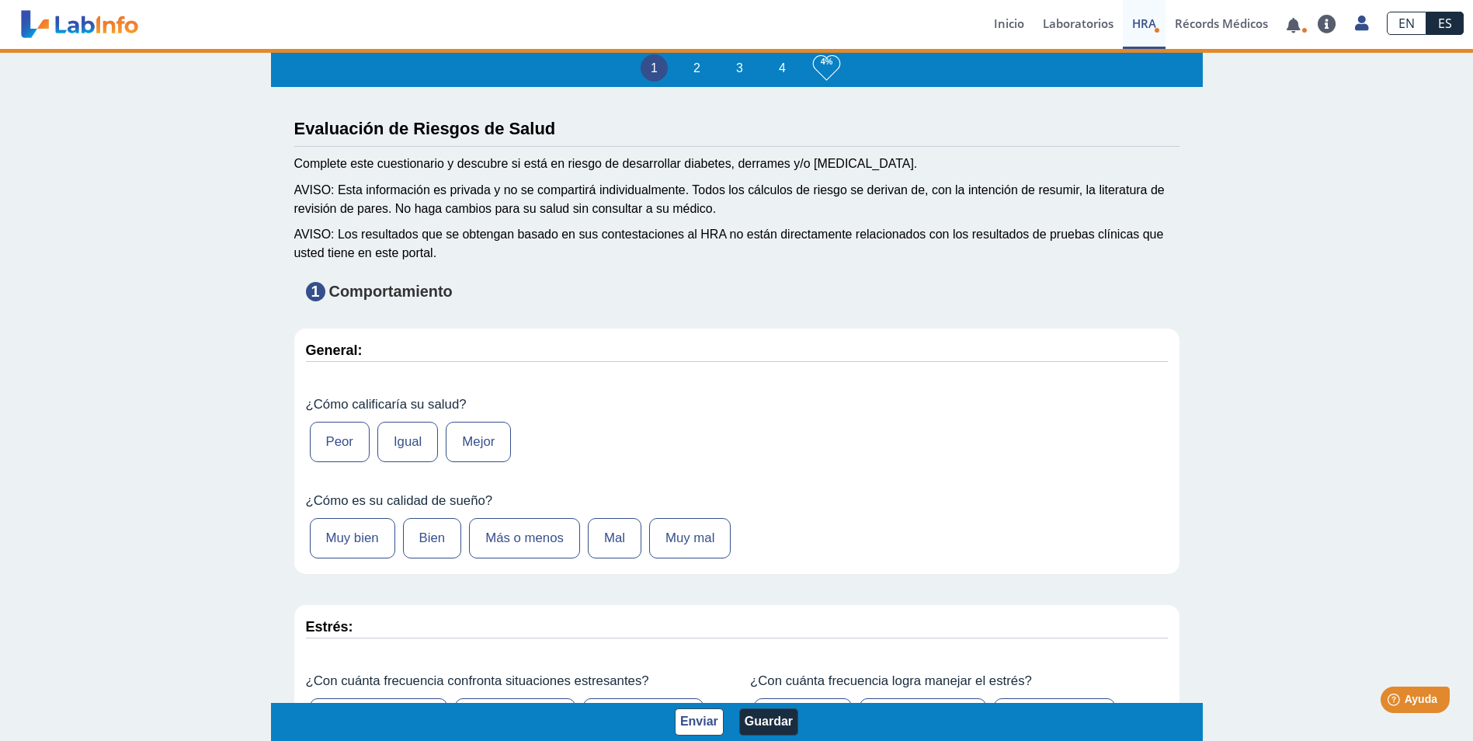
select select
click at [1067, 22] on link "Laboratorios" at bounding box center [1077, 24] width 89 height 49
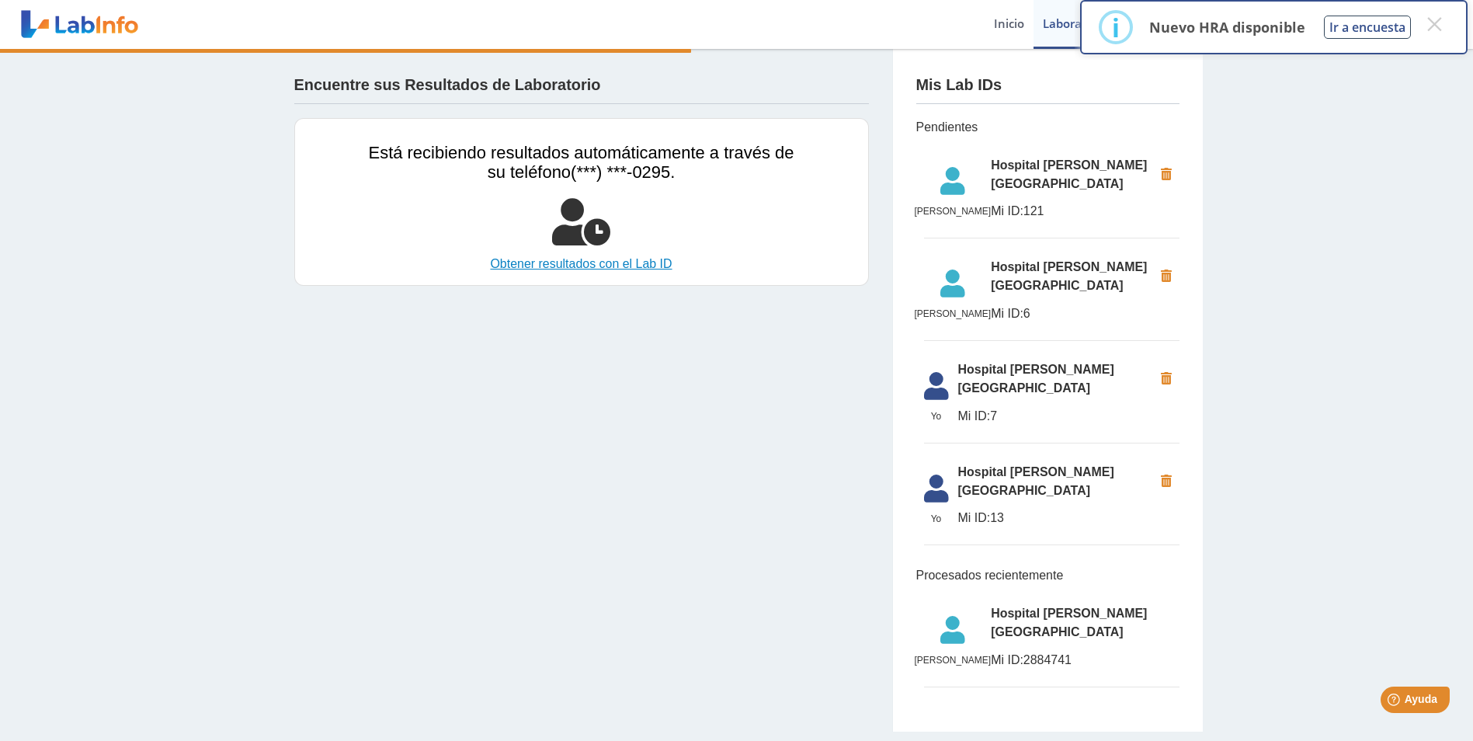
click at [592, 264] on link "Obtener resultados con el Lab ID" at bounding box center [581, 264] width 425 height 19
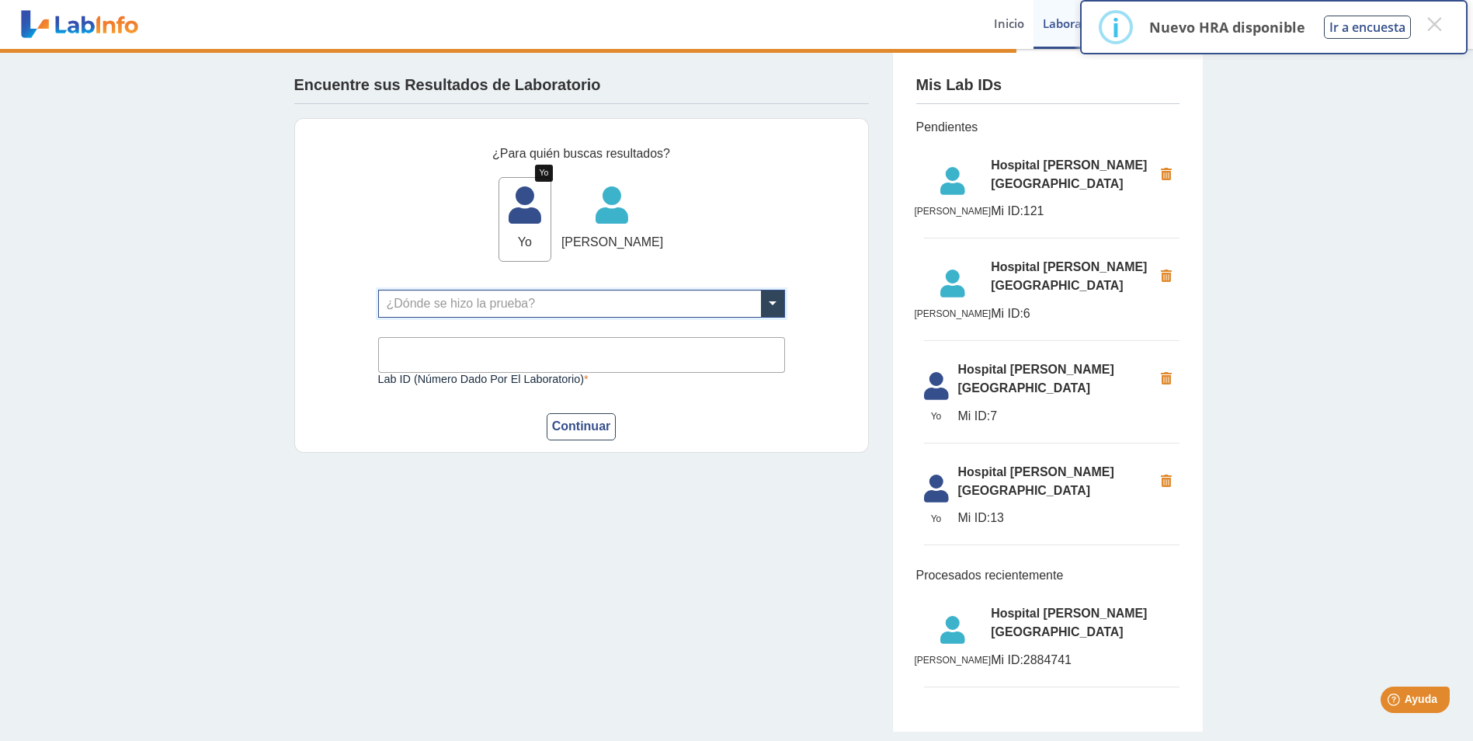
click at [539, 206] on icon at bounding box center [524, 210] width 51 height 47
click at [613, 209] on icon at bounding box center [612, 210] width 102 height 47
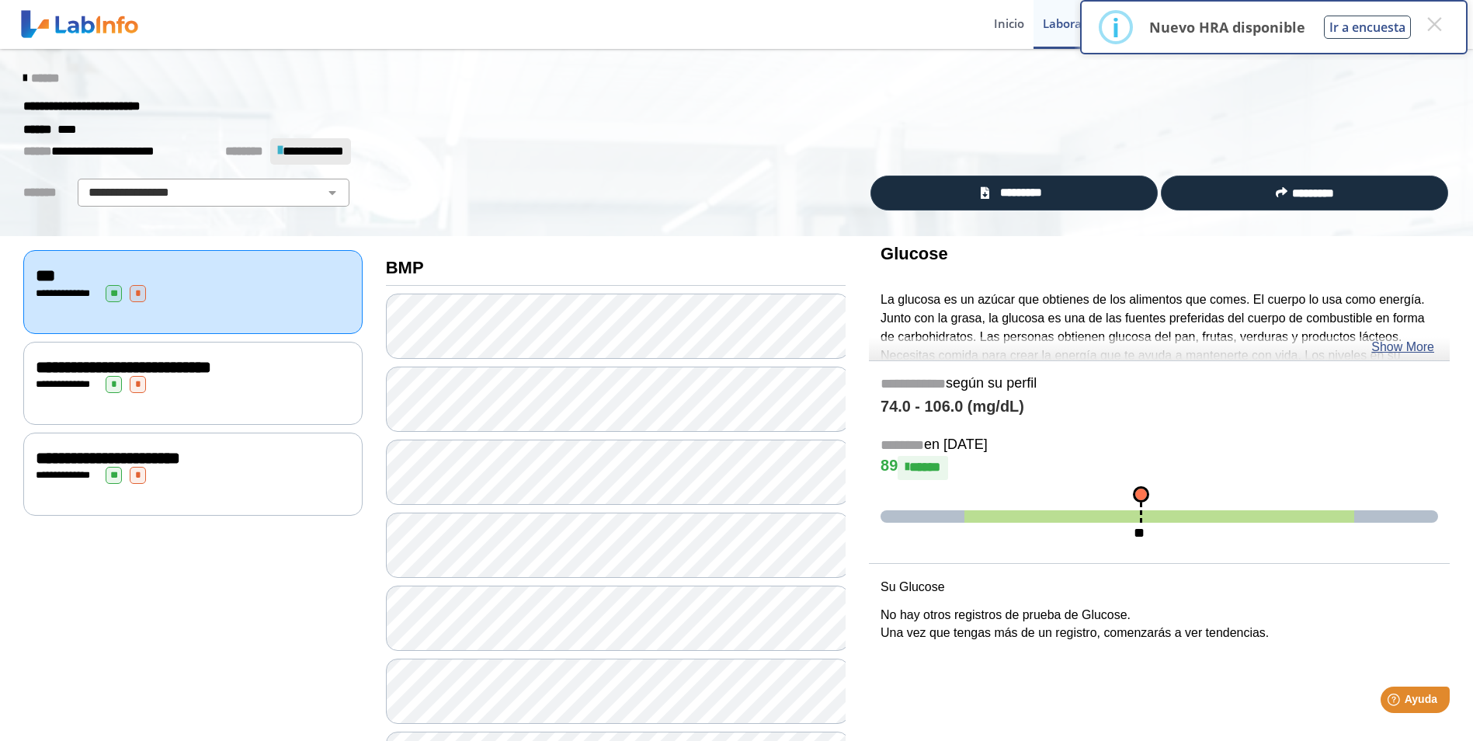
click at [85, 361] on span "**********" at bounding box center [123, 367] width 175 height 17
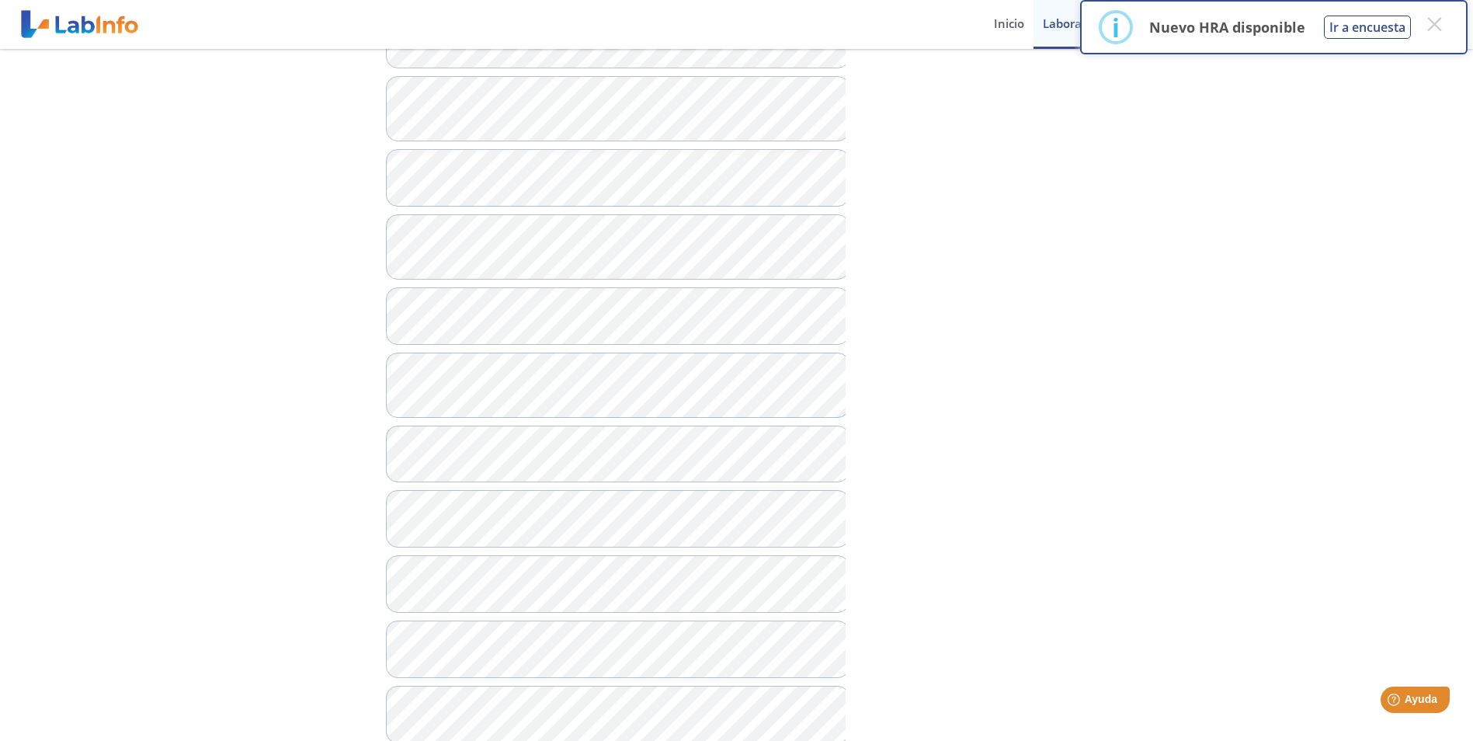
scroll to position [621, 0]
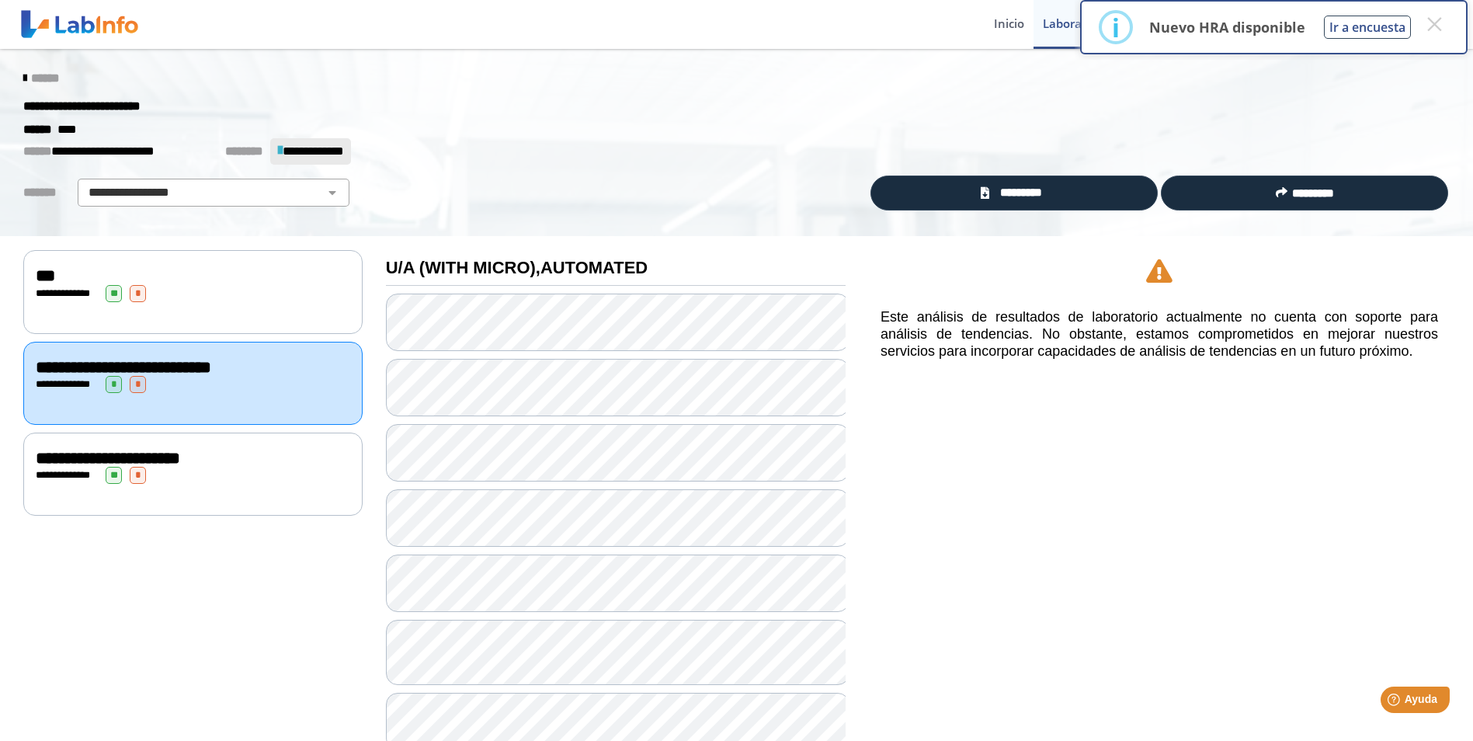
click at [180, 458] on span "**********" at bounding box center [108, 458] width 144 height 17
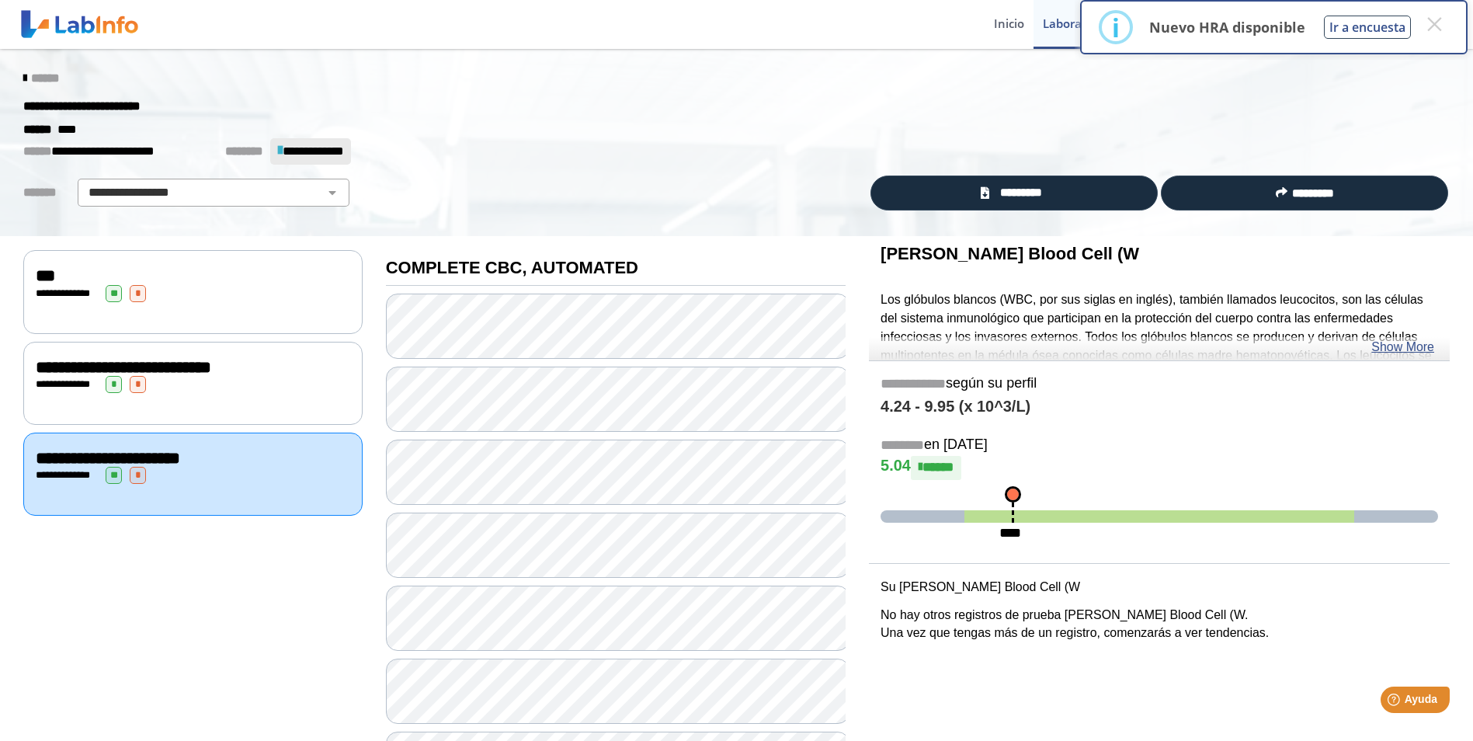
scroll to position [78, 0]
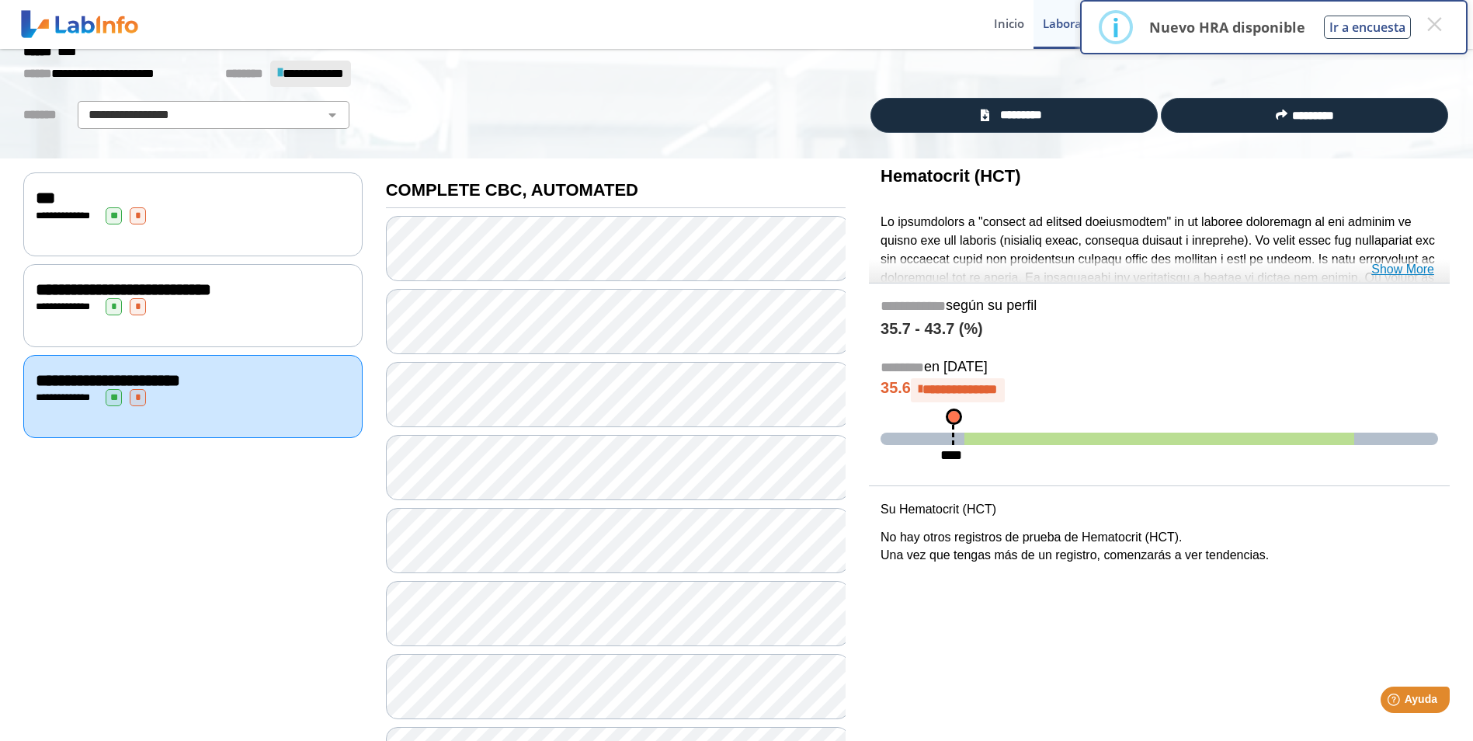
click at [1403, 266] on link "Show More" at bounding box center [1402, 269] width 63 height 19
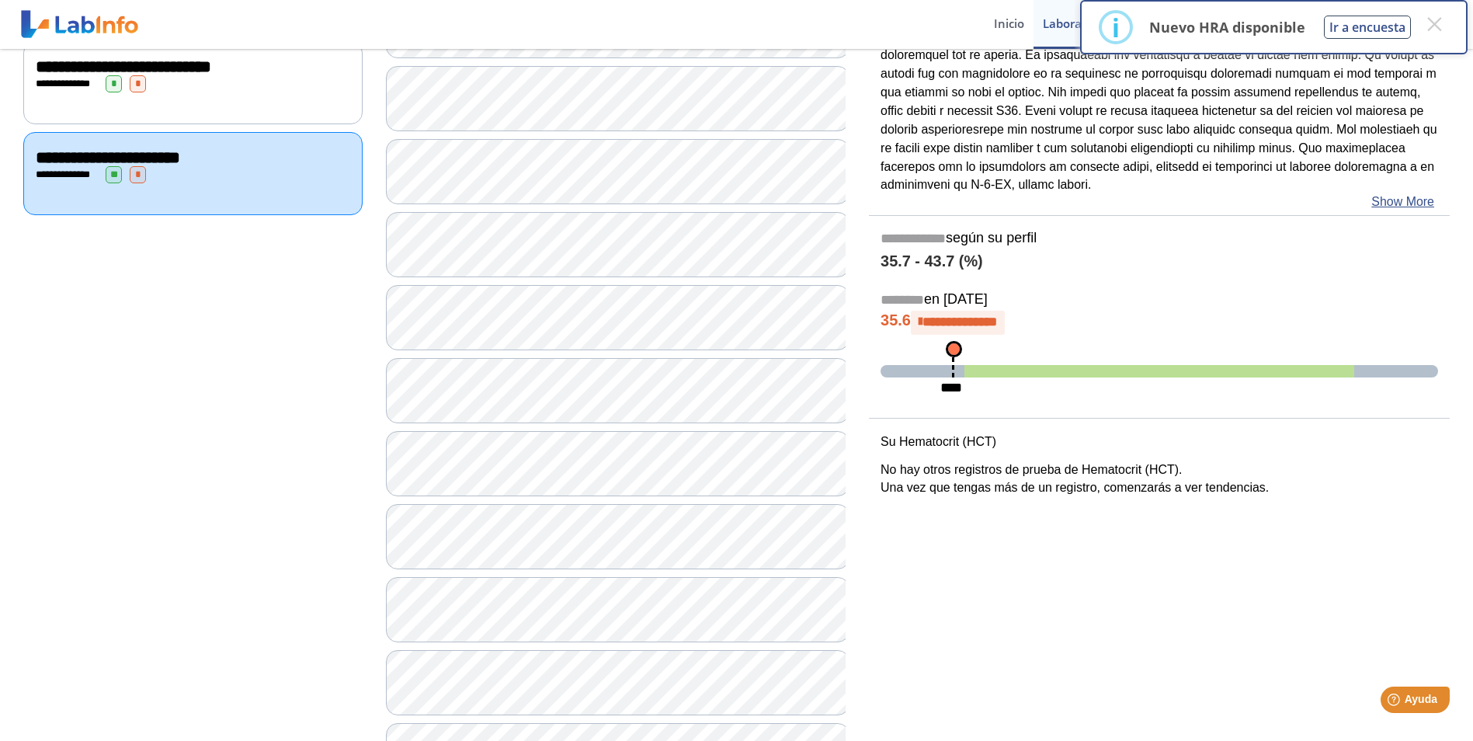
scroll to position [311, 0]
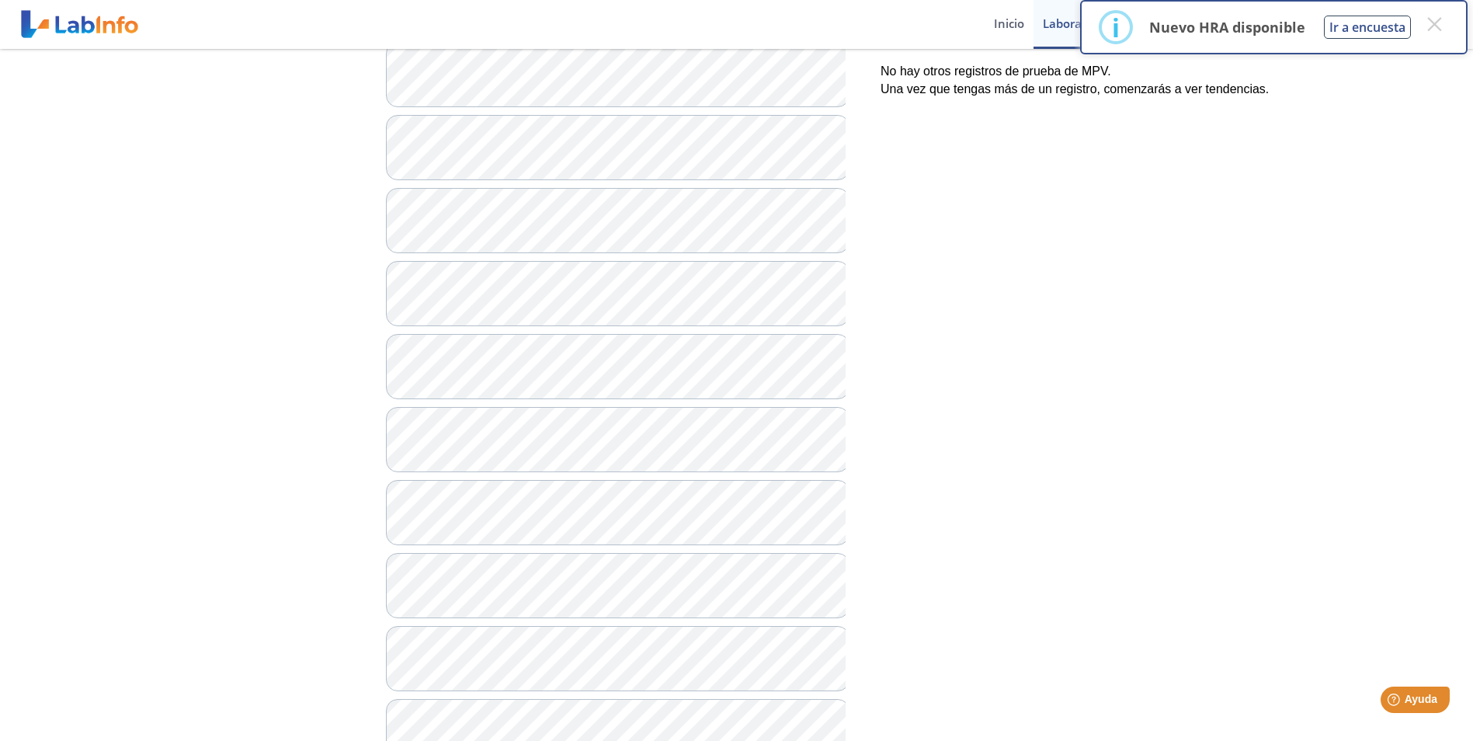
scroll to position [621, 0]
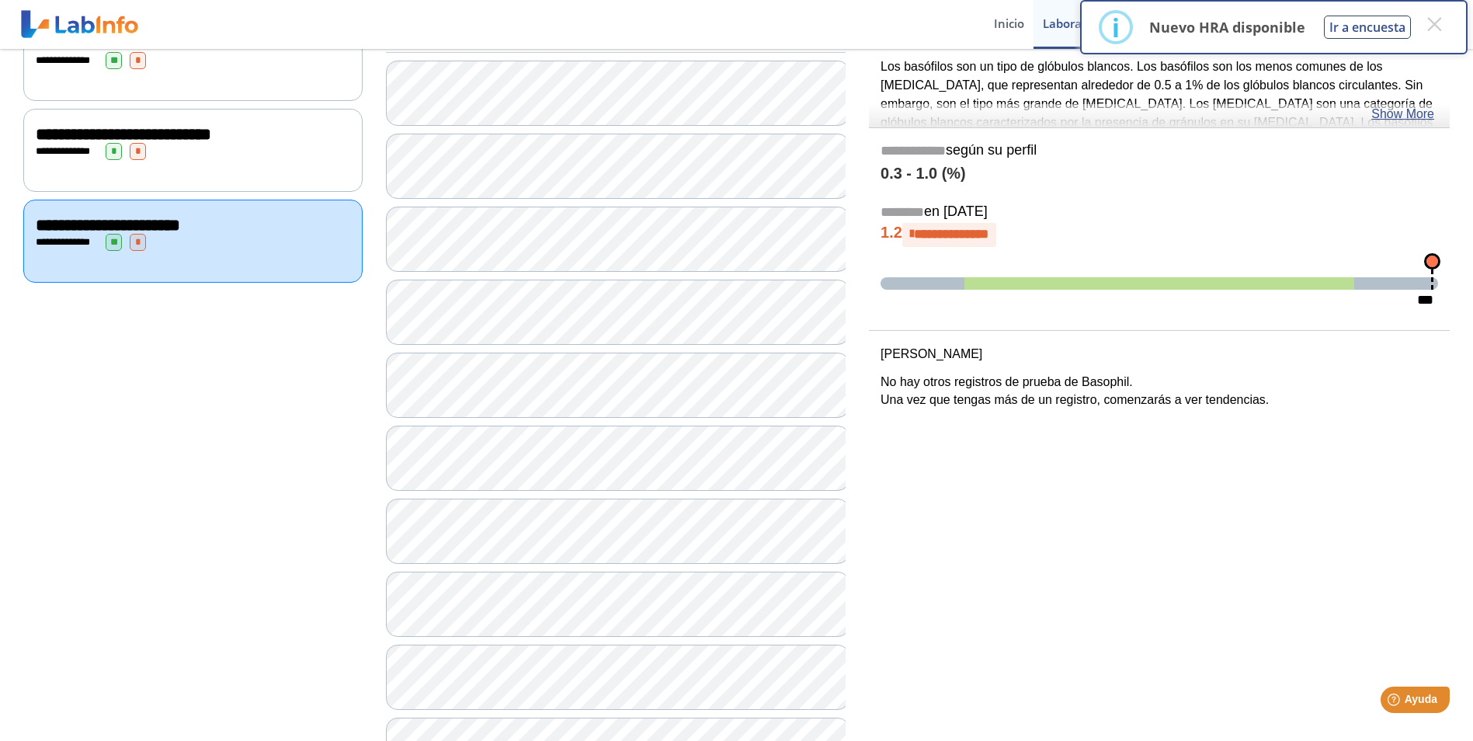
scroll to position [155, 0]
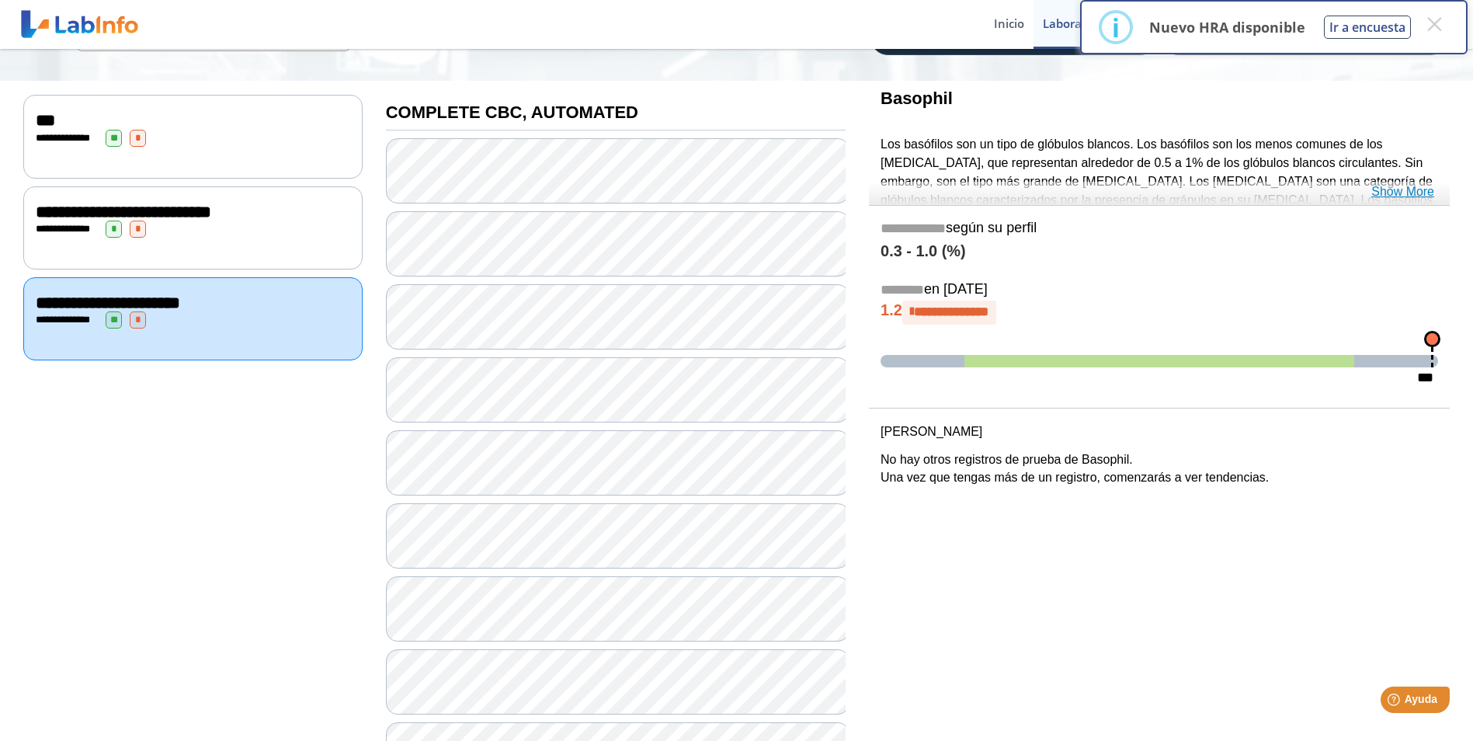
click at [1401, 188] on link "Show More" at bounding box center [1402, 191] width 63 height 19
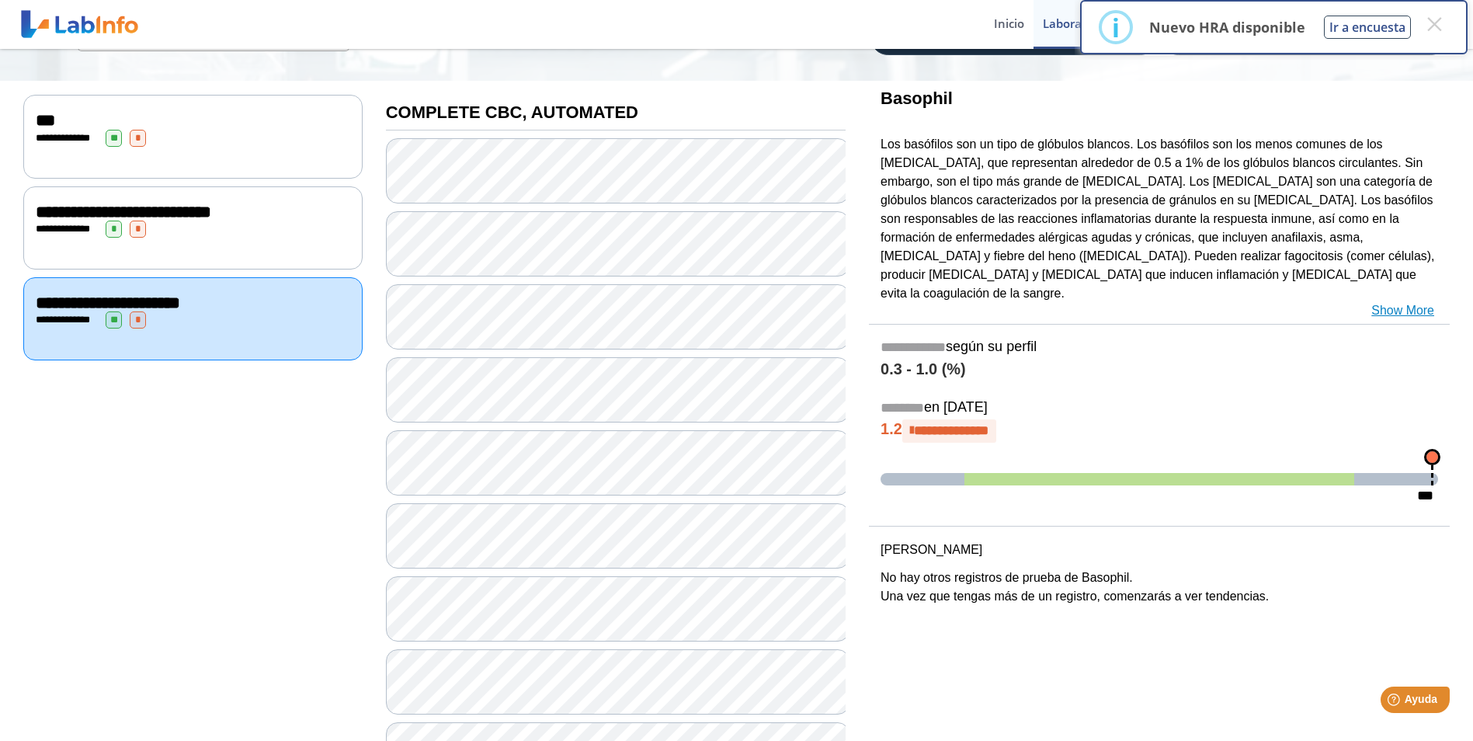
click at [1393, 301] on link "Show More" at bounding box center [1402, 310] width 63 height 19
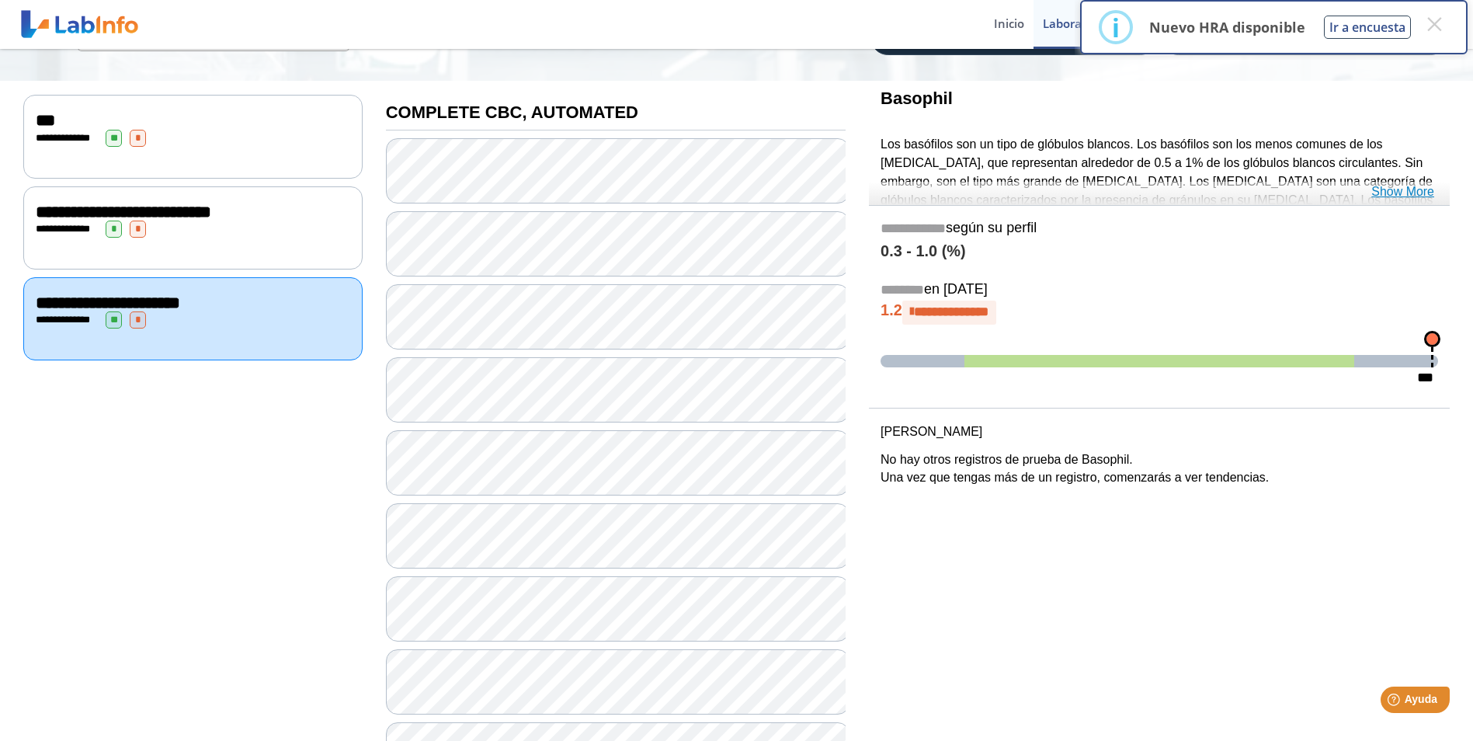
click at [1390, 193] on link "Show More" at bounding box center [1402, 191] width 63 height 19
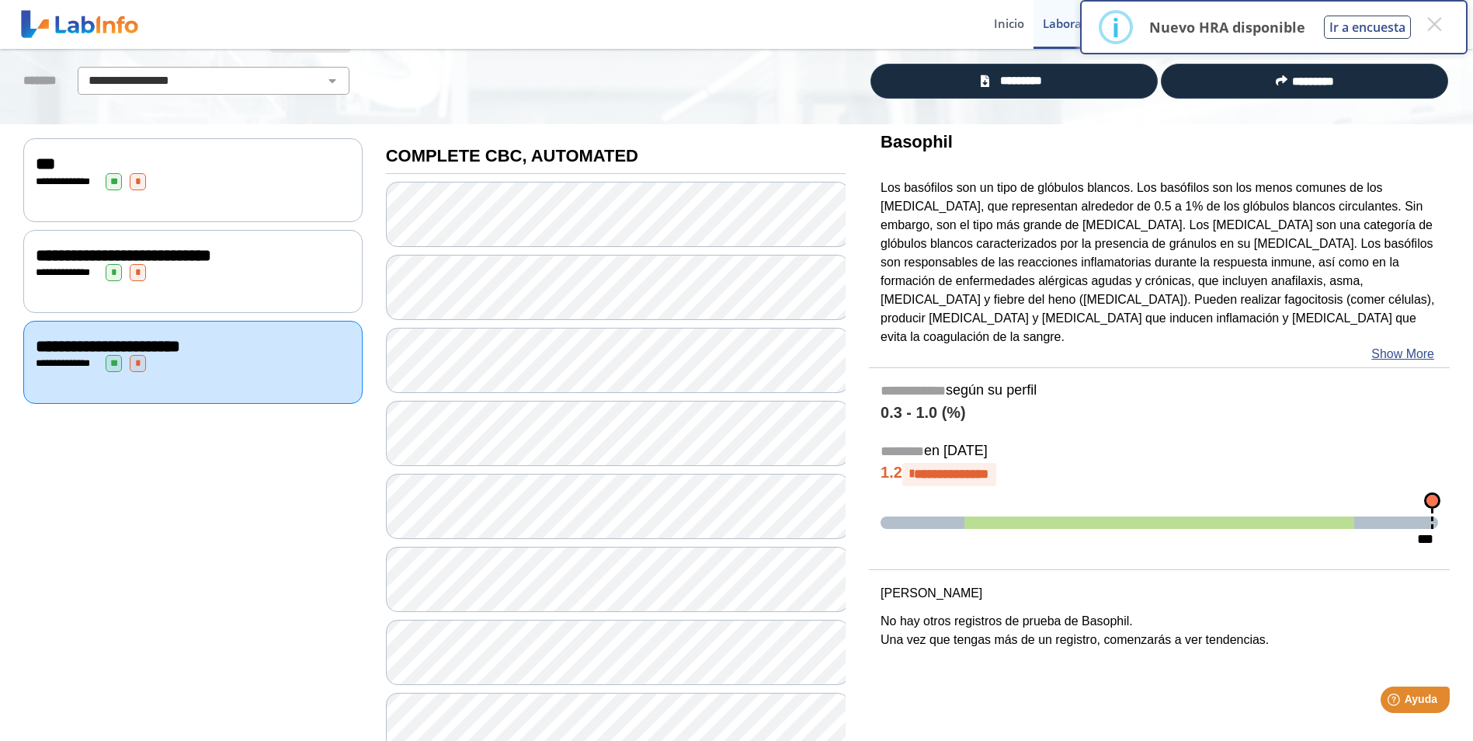
scroll to position [0, 0]
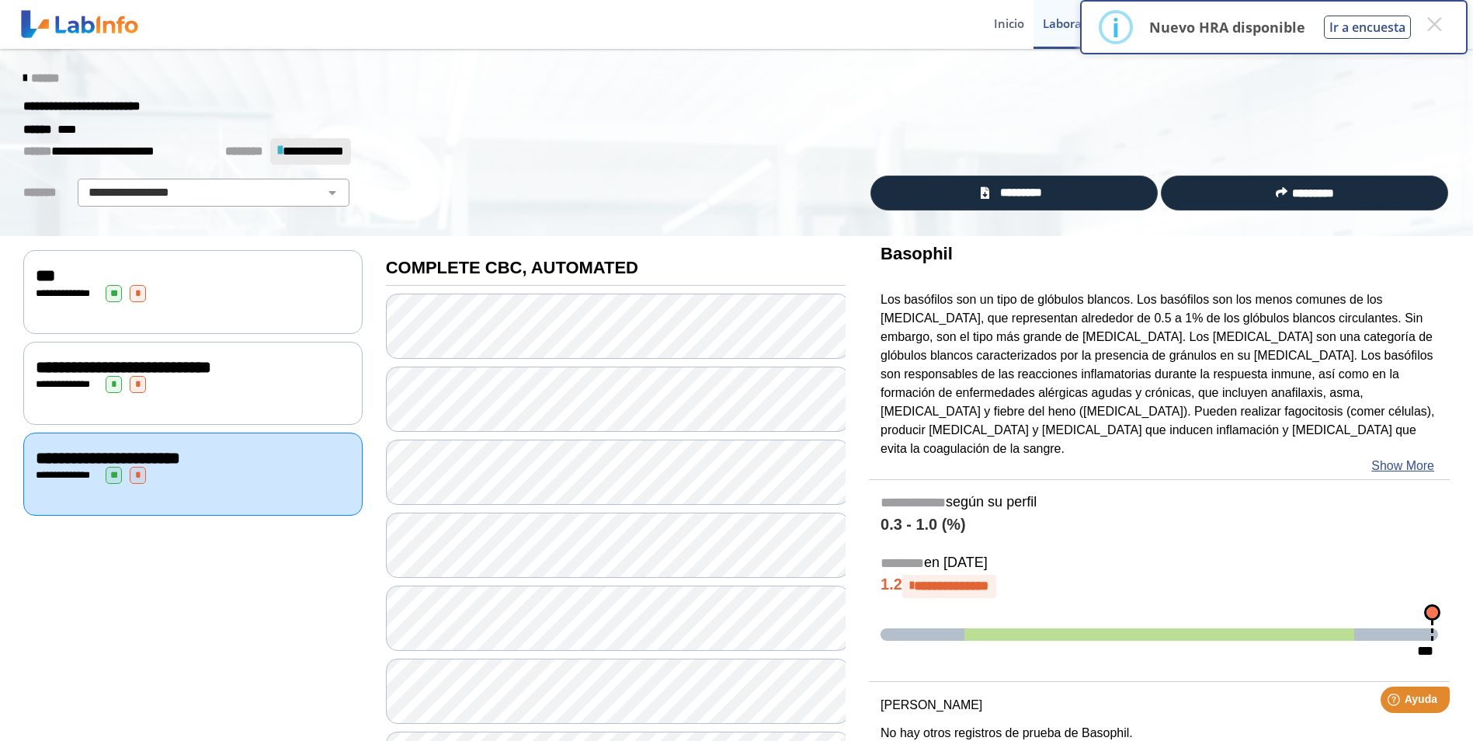
click at [43, 274] on span "***" at bounding box center [45, 275] width 19 height 17
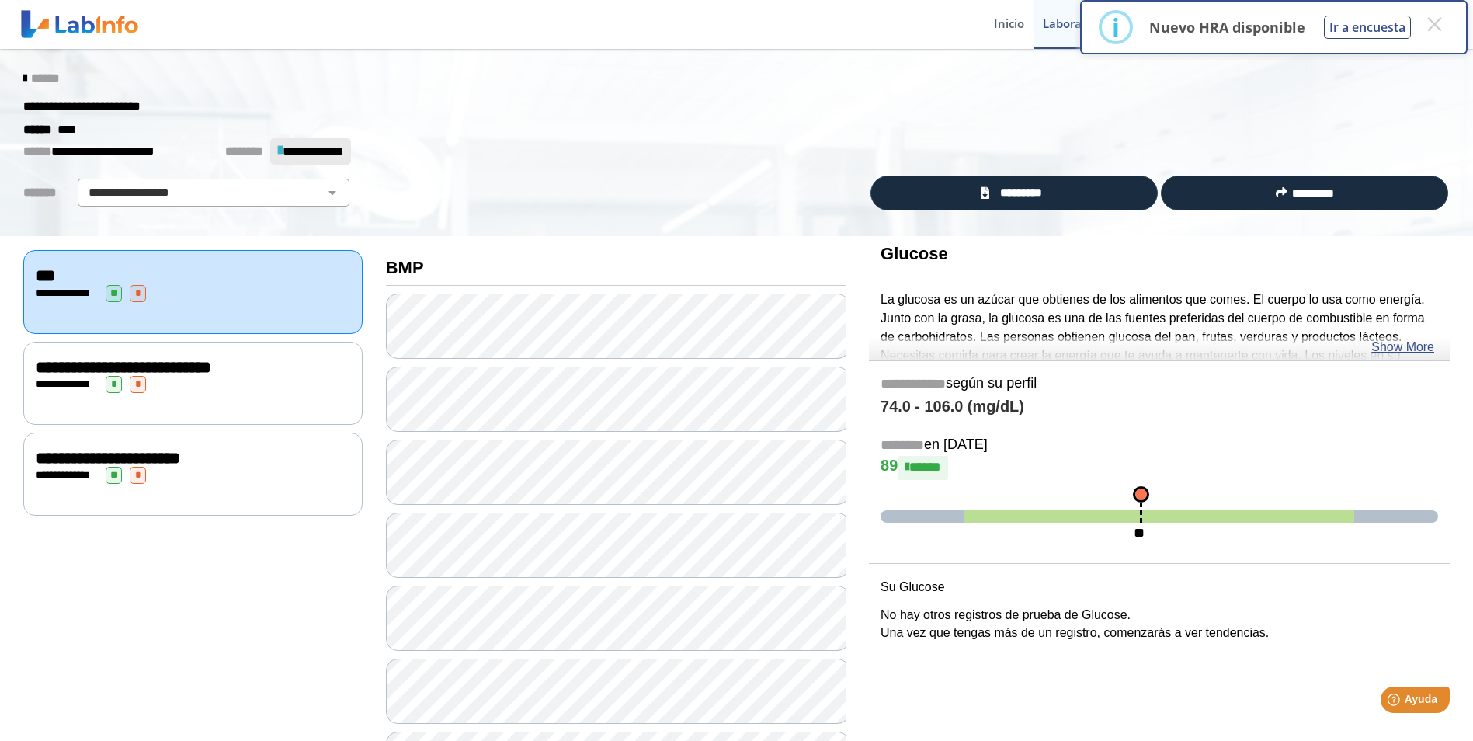
click at [286, 639] on div "**********" at bounding box center [193, 702] width 363 height 933
click at [318, 148] on span "**********" at bounding box center [313, 151] width 61 height 12
drag, startPoint x: 1433, startPoint y: 19, endPoint x: 1420, endPoint y: 35, distance: 21.0
click at [1433, 19] on button "×" at bounding box center [1434, 24] width 28 height 28
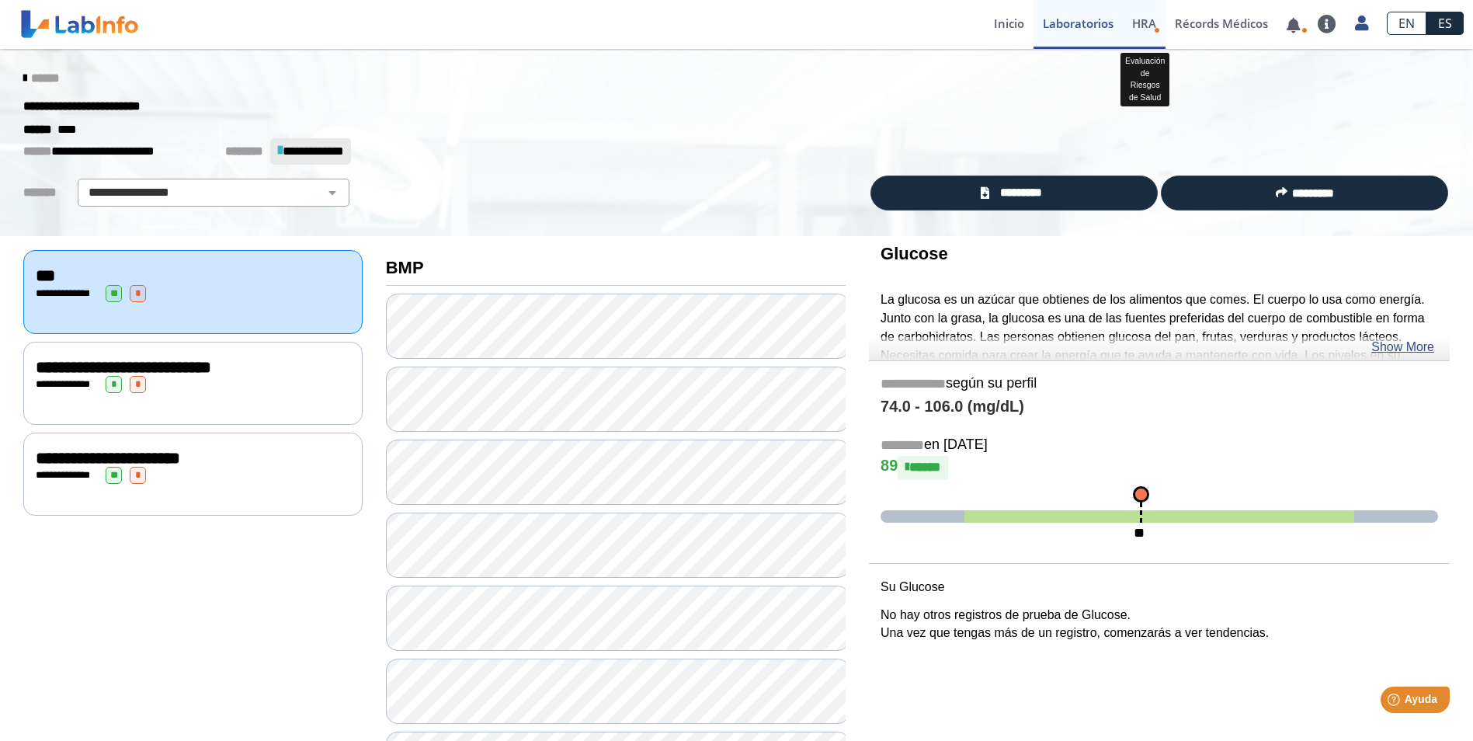
click at [1147, 26] on span "HRA" at bounding box center [1144, 24] width 24 height 16
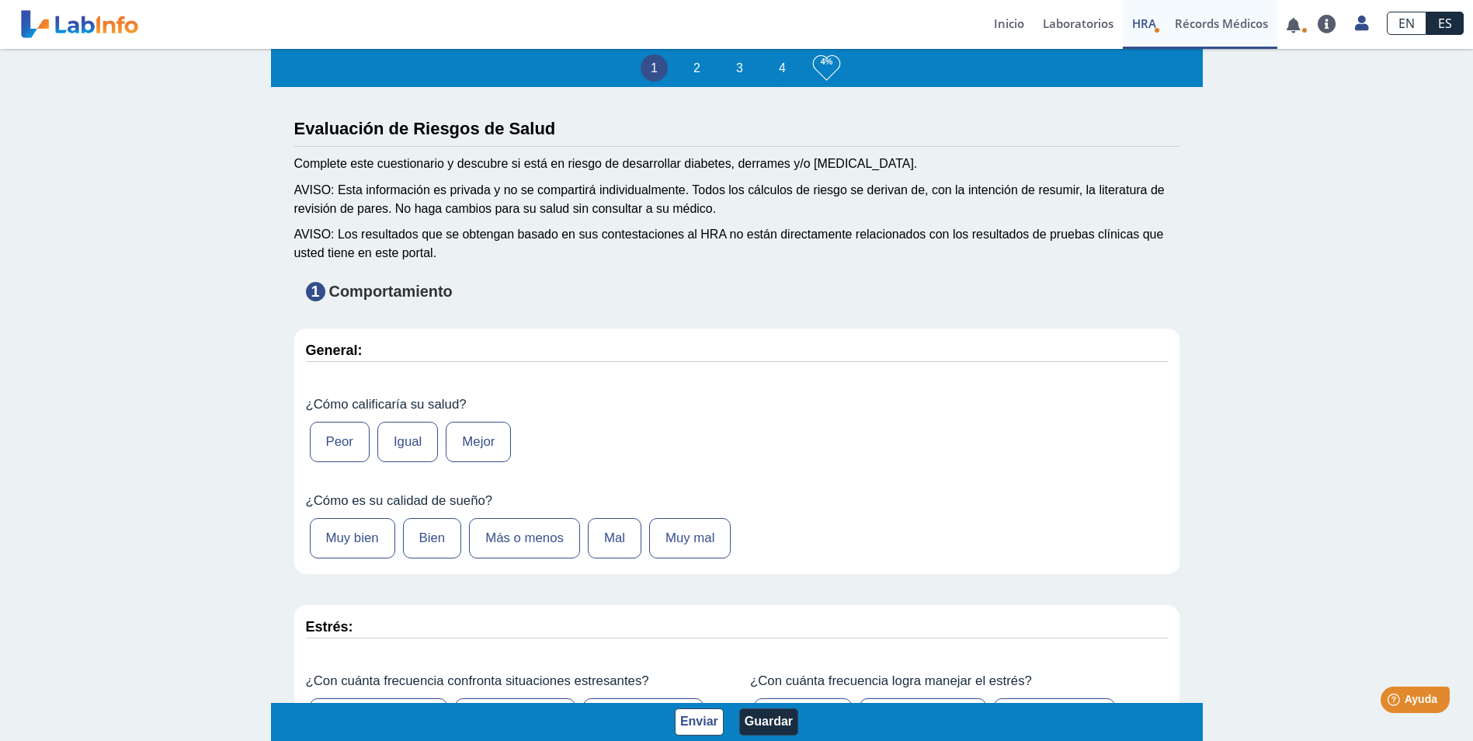
click at [1225, 24] on link "Récords Médicos" at bounding box center [1221, 24] width 112 height 49
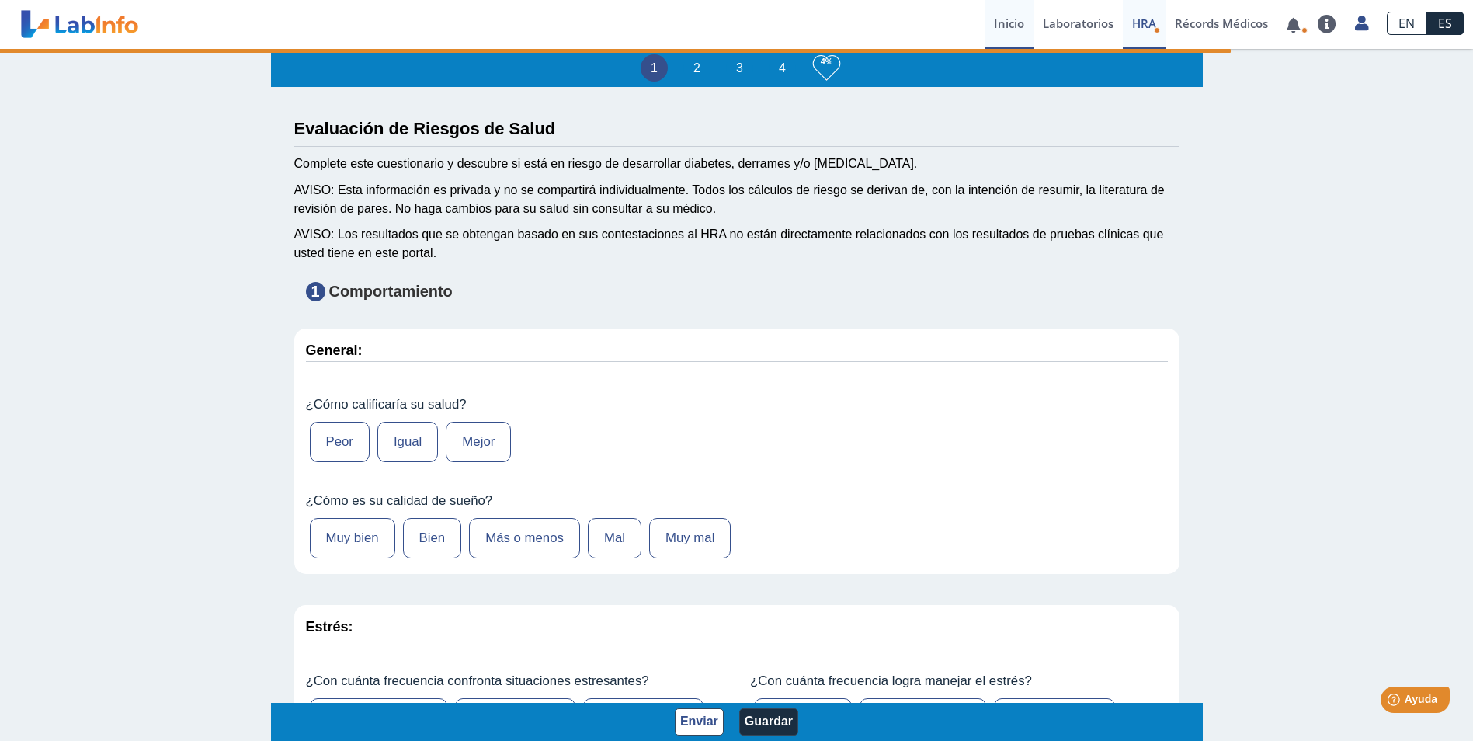
click at [1002, 22] on link "Inicio" at bounding box center [1008, 24] width 49 height 49
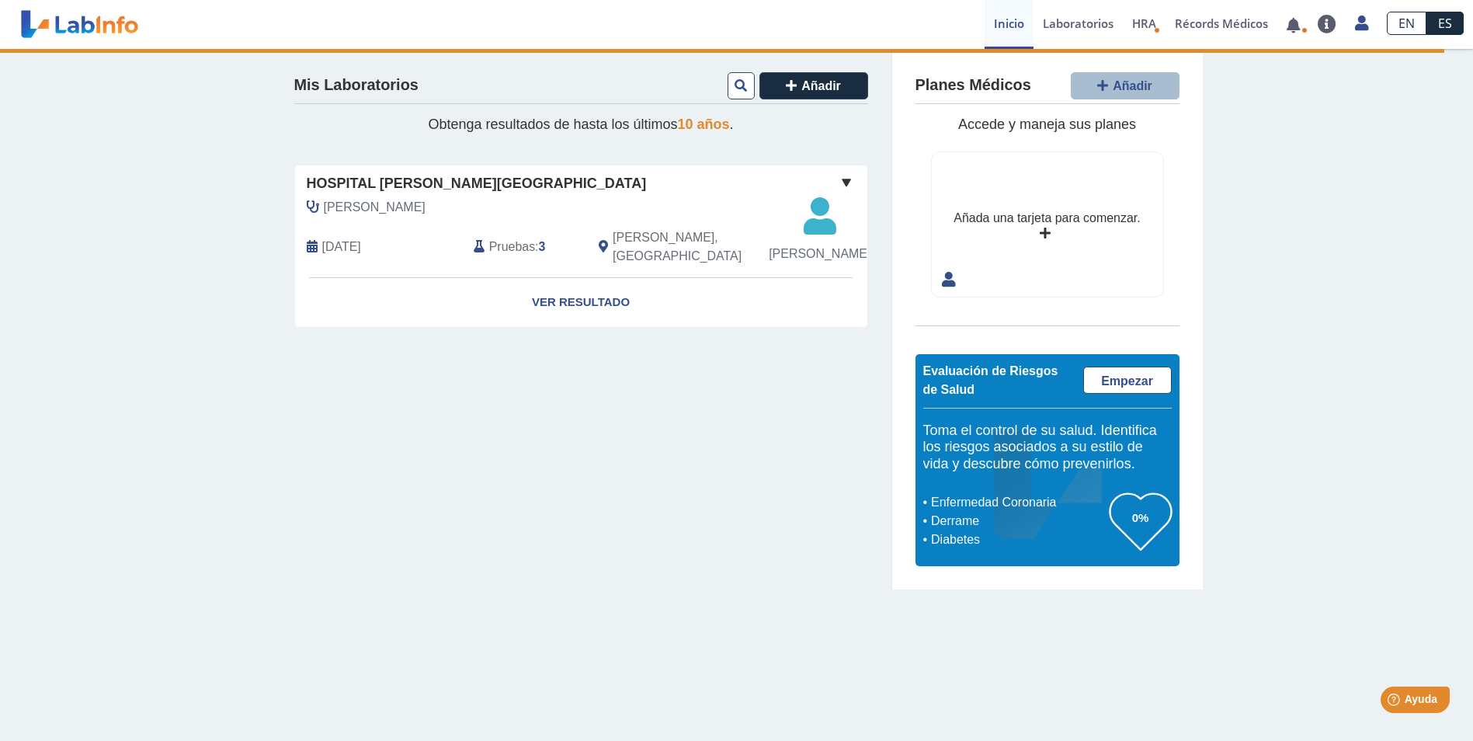
click at [847, 181] on span at bounding box center [846, 182] width 19 height 19
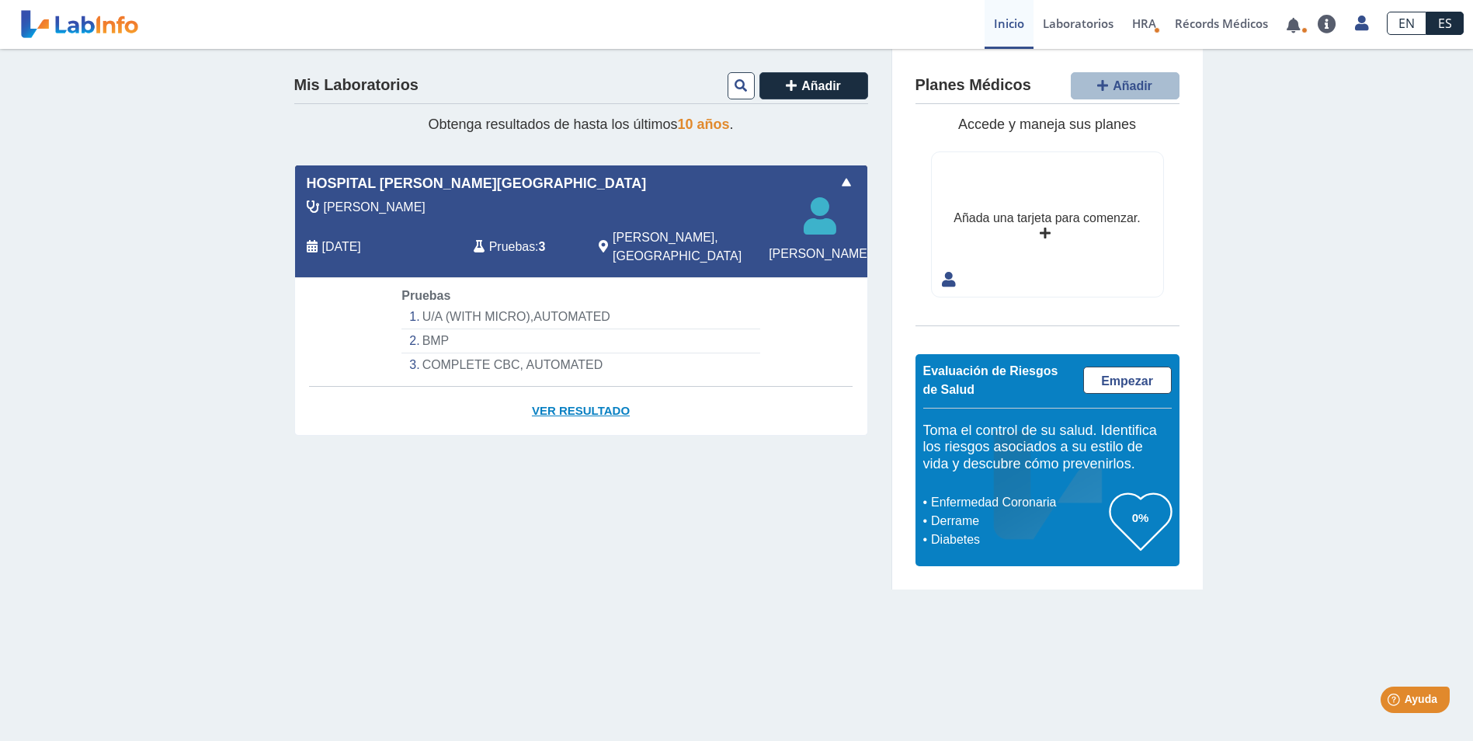
click at [562, 415] on link "Ver Resultado" at bounding box center [581, 411] width 572 height 49
